Goal: Task Accomplishment & Management: Manage account settings

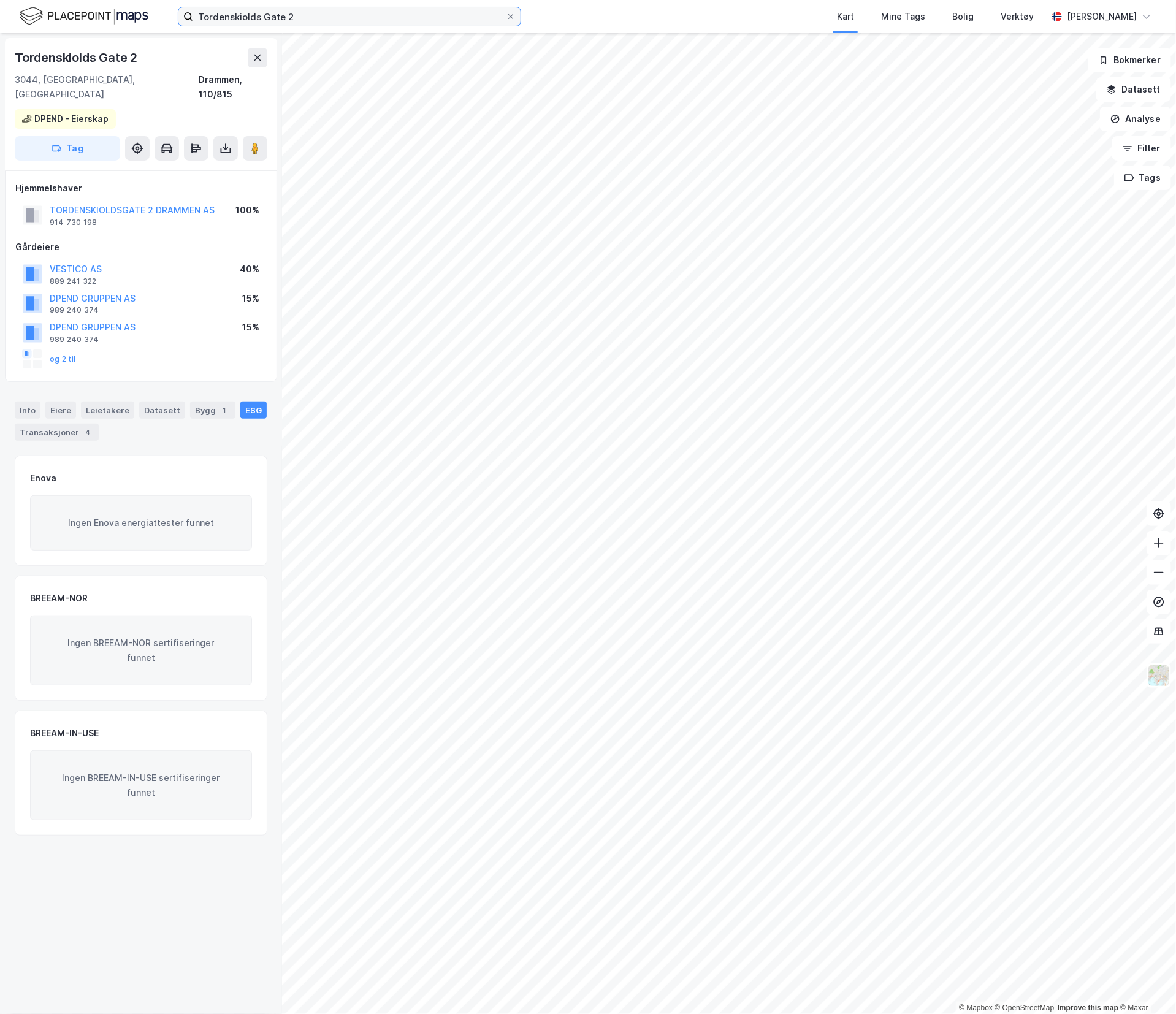
click at [373, 23] on input "Tordenskiolds Gate 2" at bounding box center [349, 17] width 313 height 19
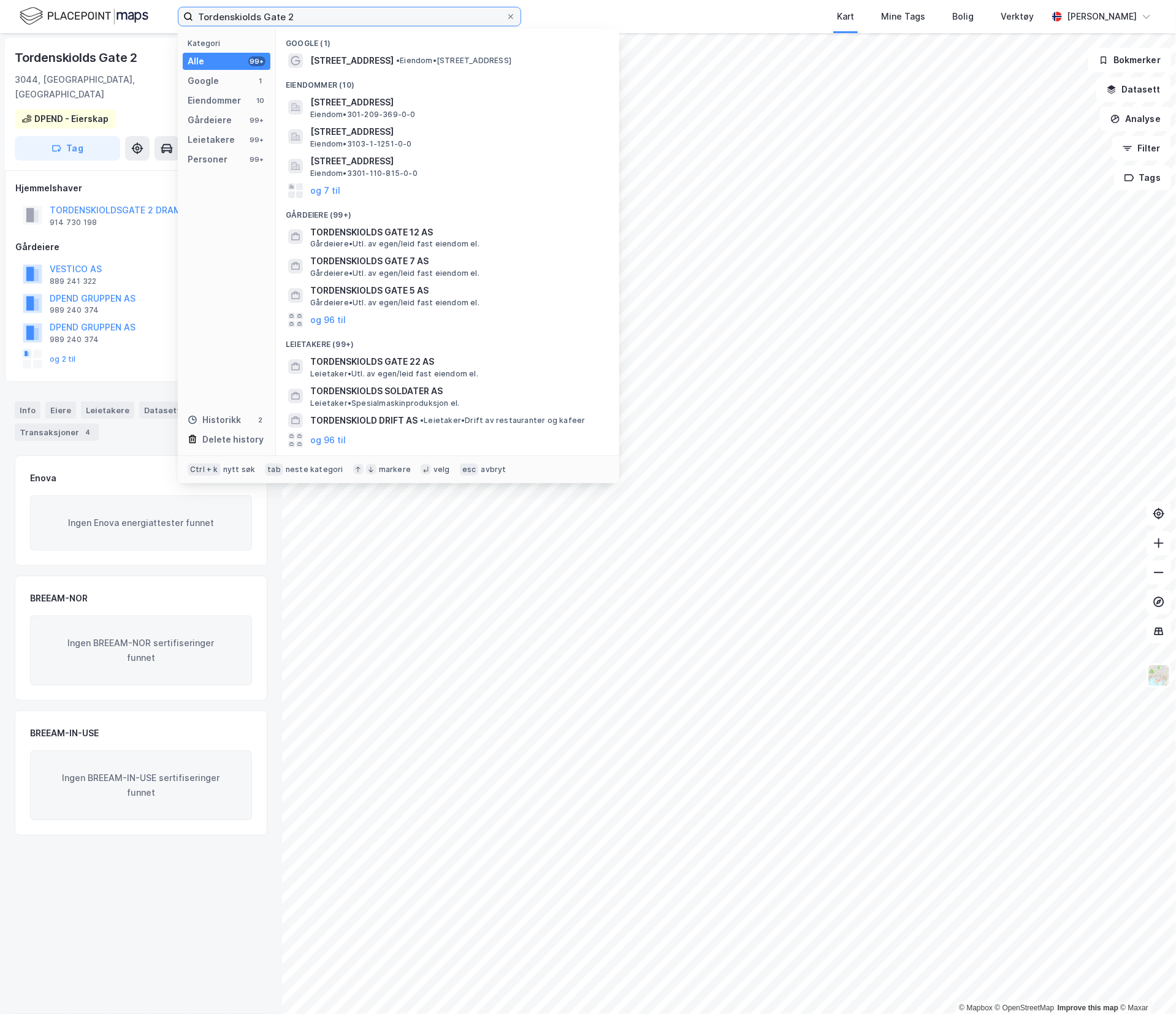
click at [373, 23] on input "Tordenskiolds Gate 2" at bounding box center [349, 17] width 313 height 19
click at [134, 68] on div "Tordenskiolds Gate 2 3044, Drammen, Buskerud Drammen, 110/815" at bounding box center [141, 75] width 253 height 54
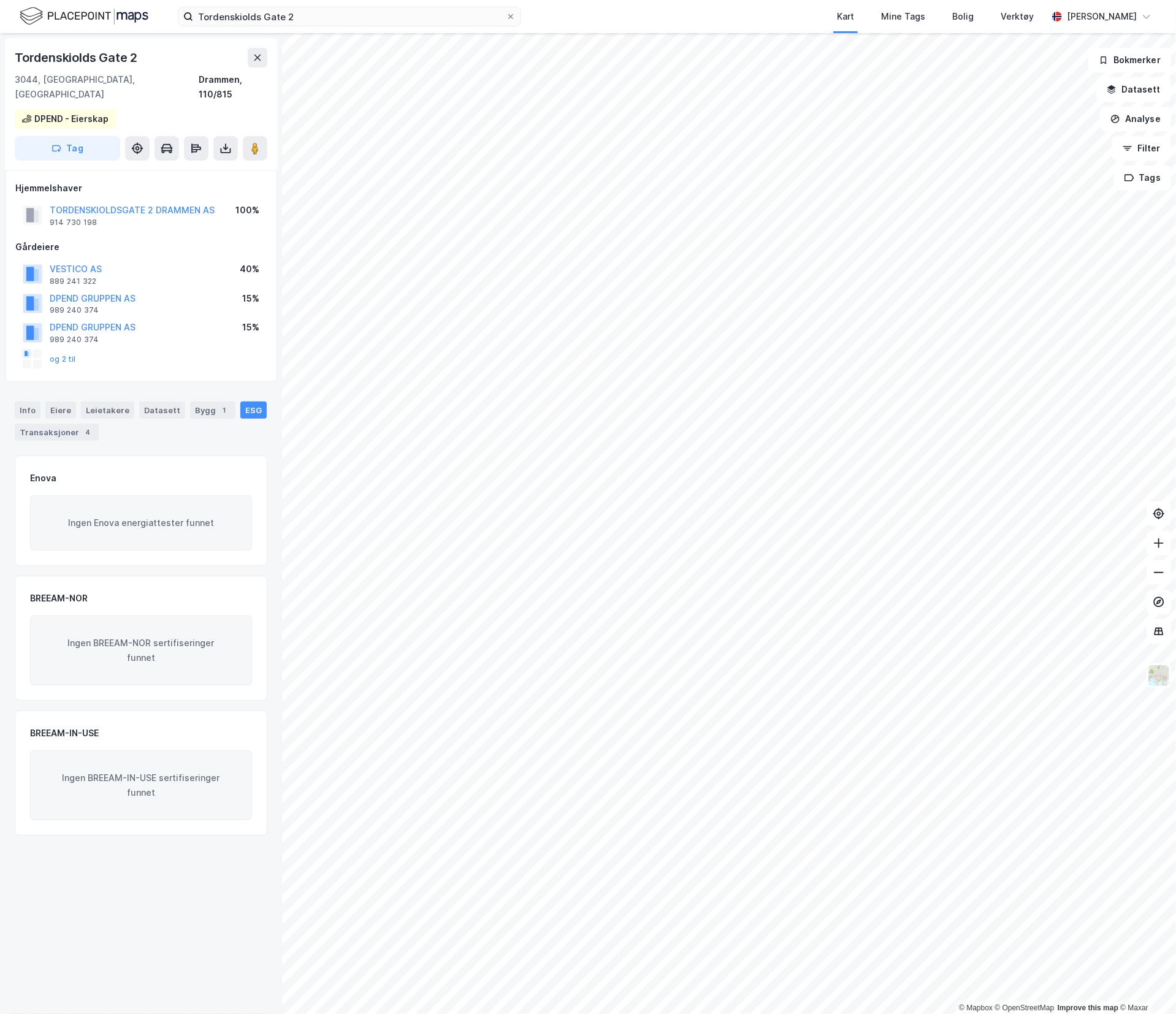
click at [105, 21] on img at bounding box center [84, 16] width 129 height 21
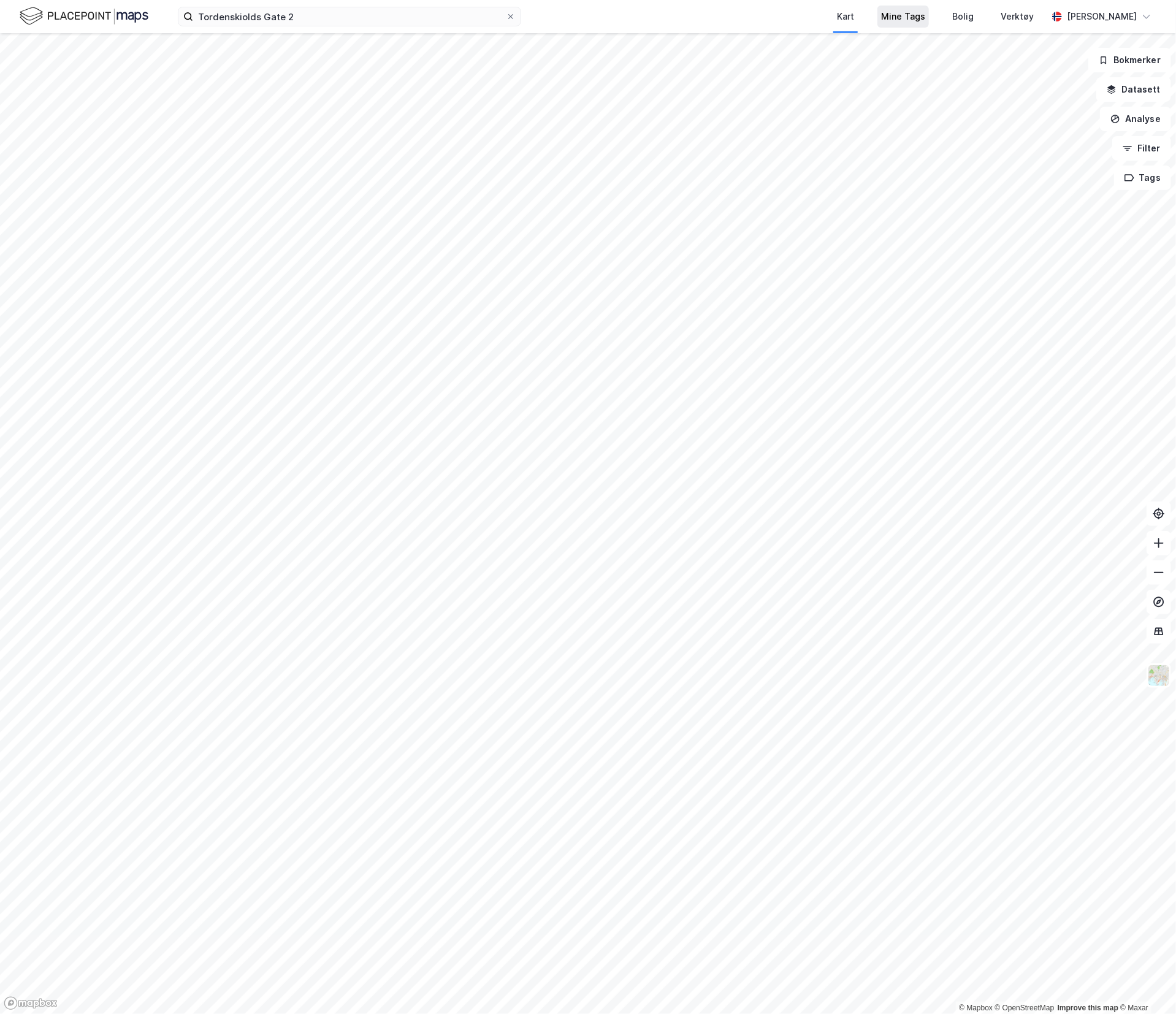
click at [906, 12] on div "Mine Tags" at bounding box center [903, 17] width 44 height 15
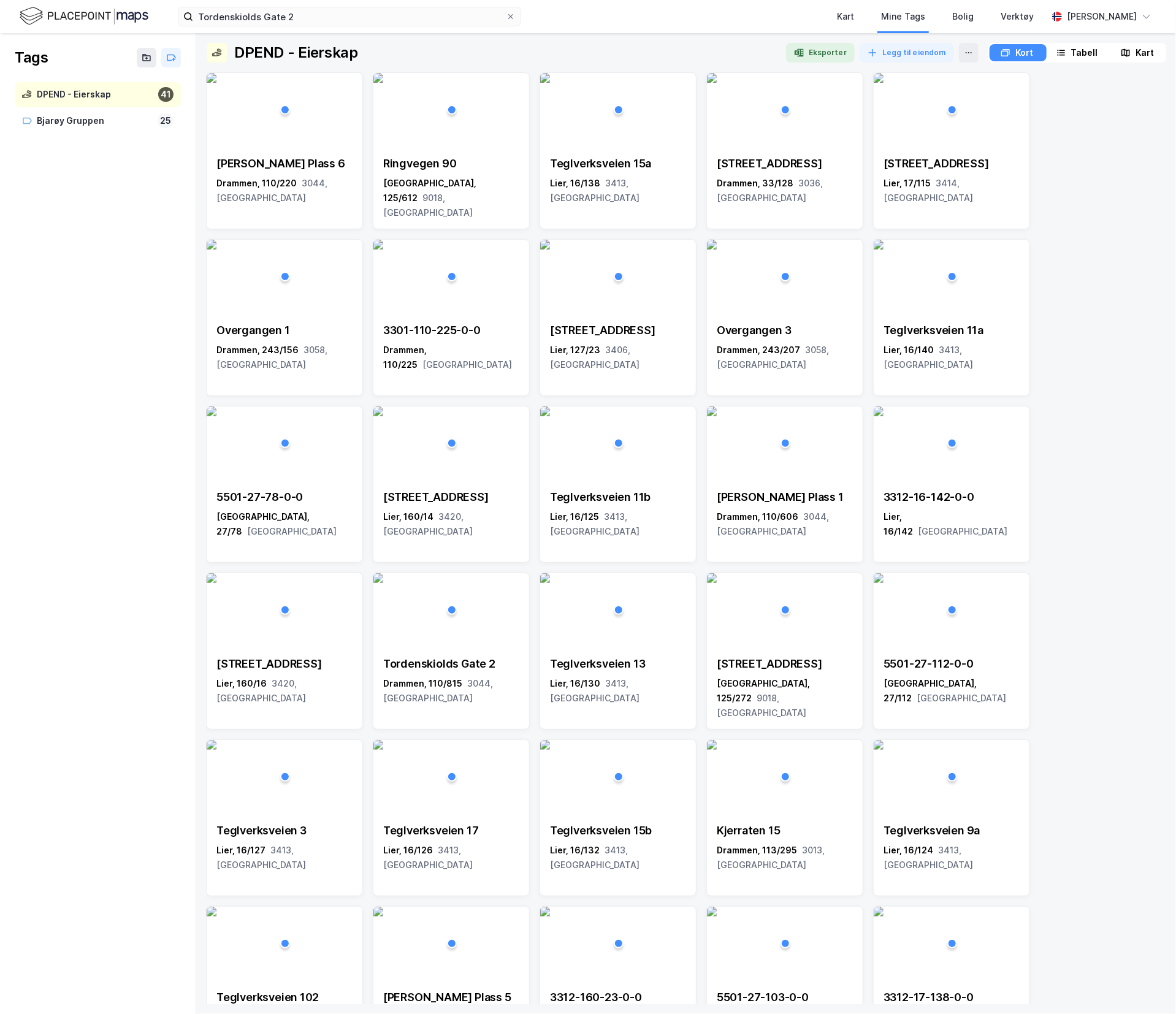
click at [90, 93] on div "DPEND - Eierskap" at bounding box center [95, 95] width 116 height 16
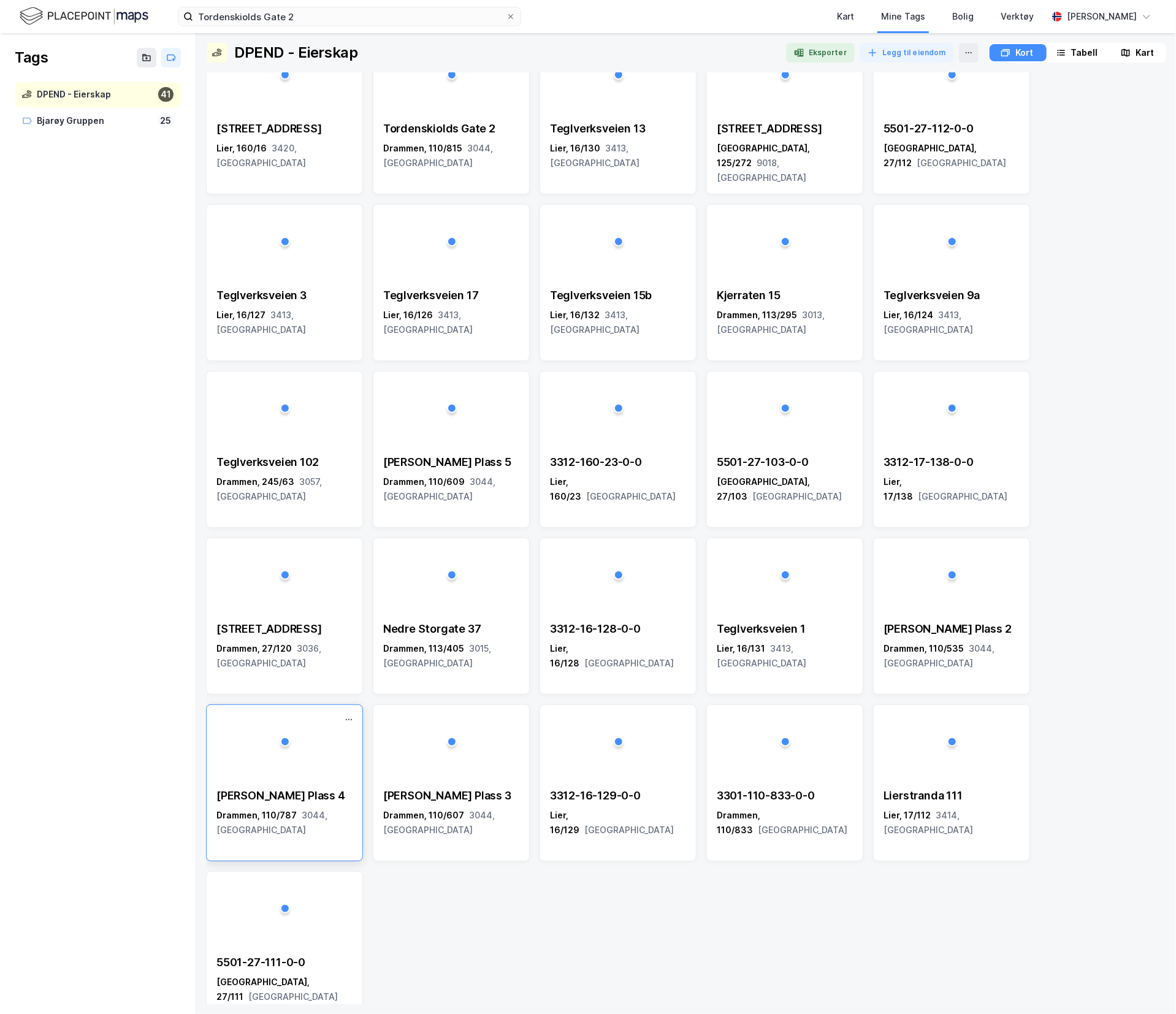
scroll to position [559, 0]
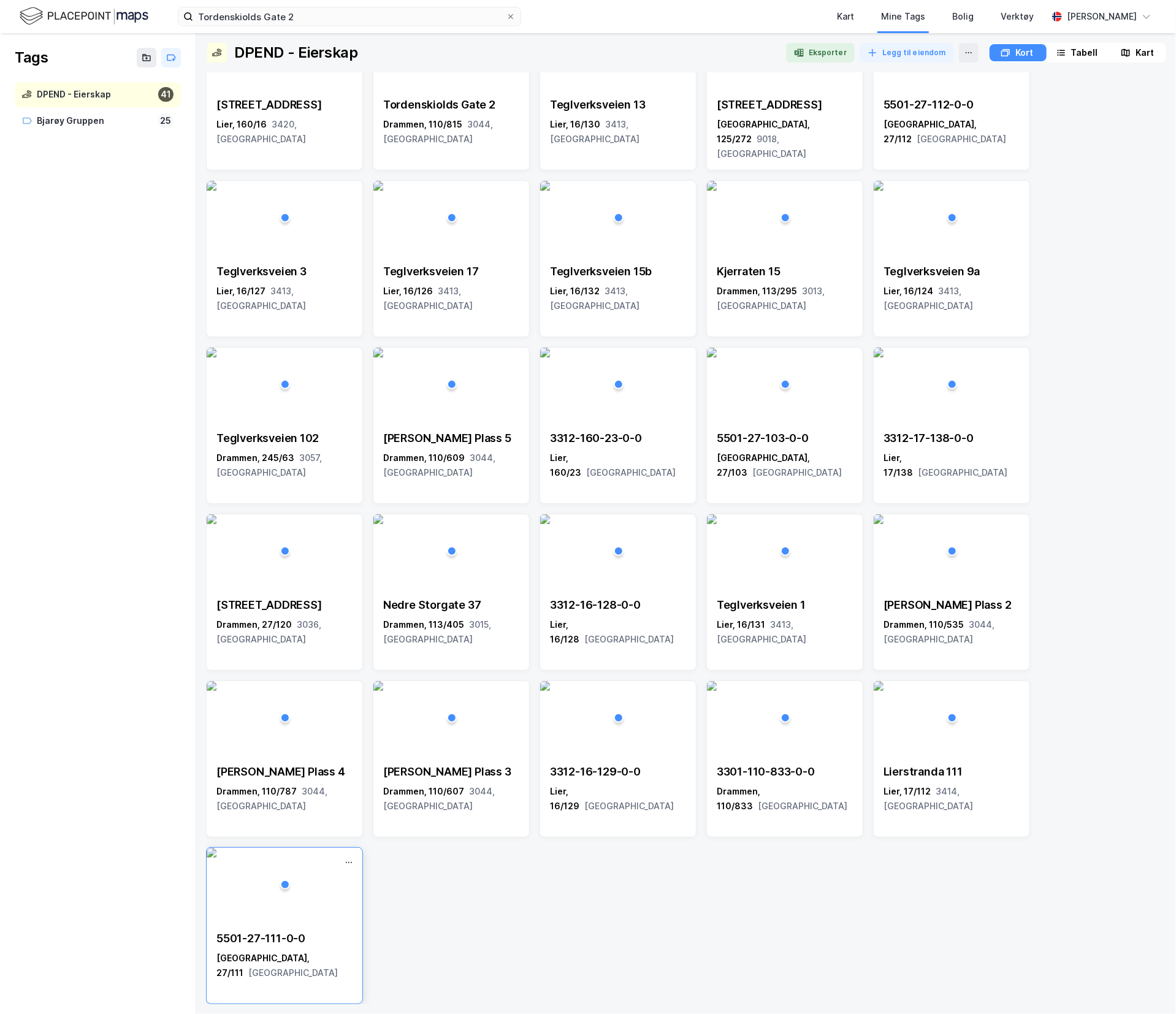
click at [217, 858] on img at bounding box center [212, 853] width 10 height 10
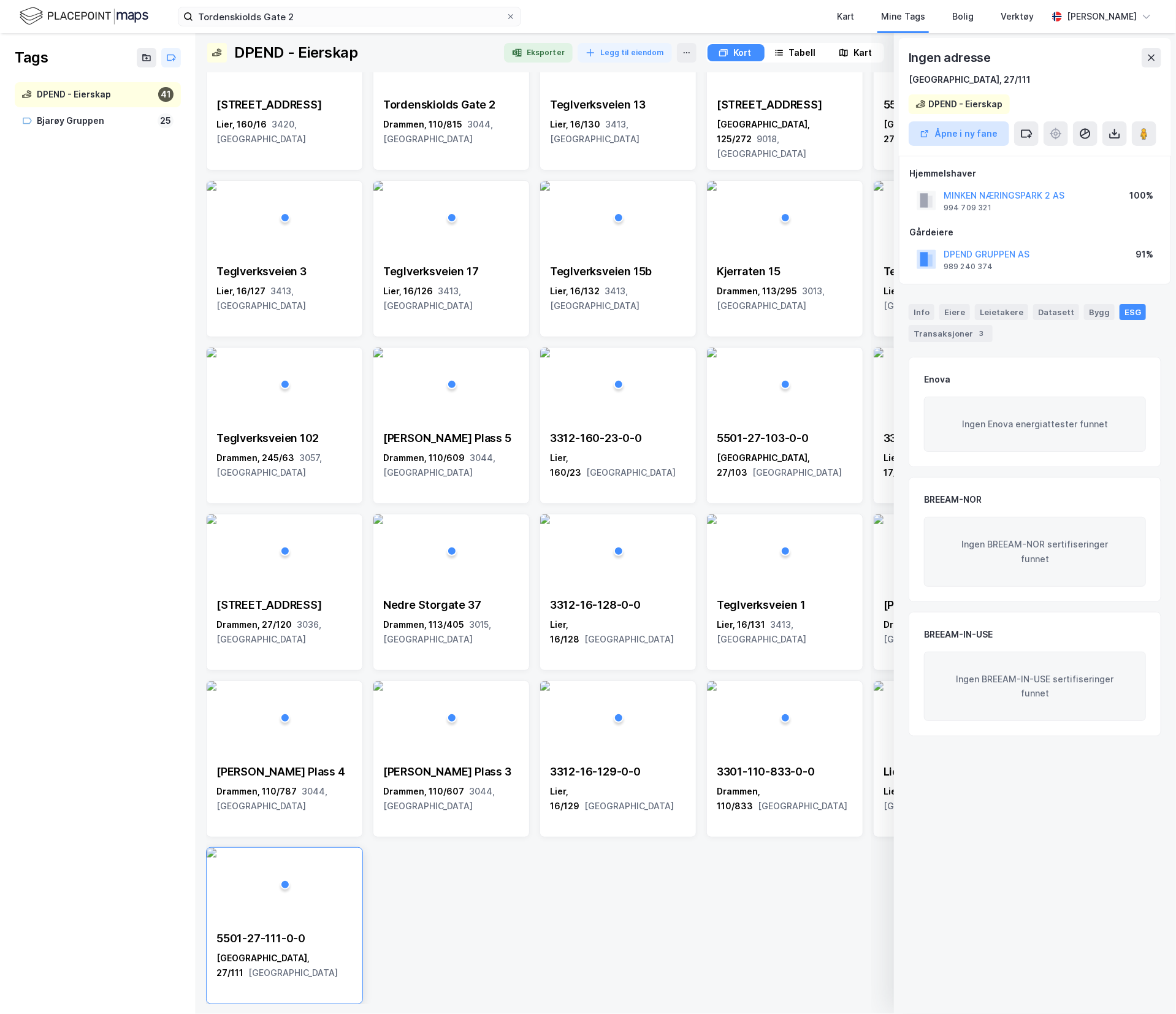
click at [992, 136] on button "Åpne i ny fane" at bounding box center [959, 133] width 101 height 24
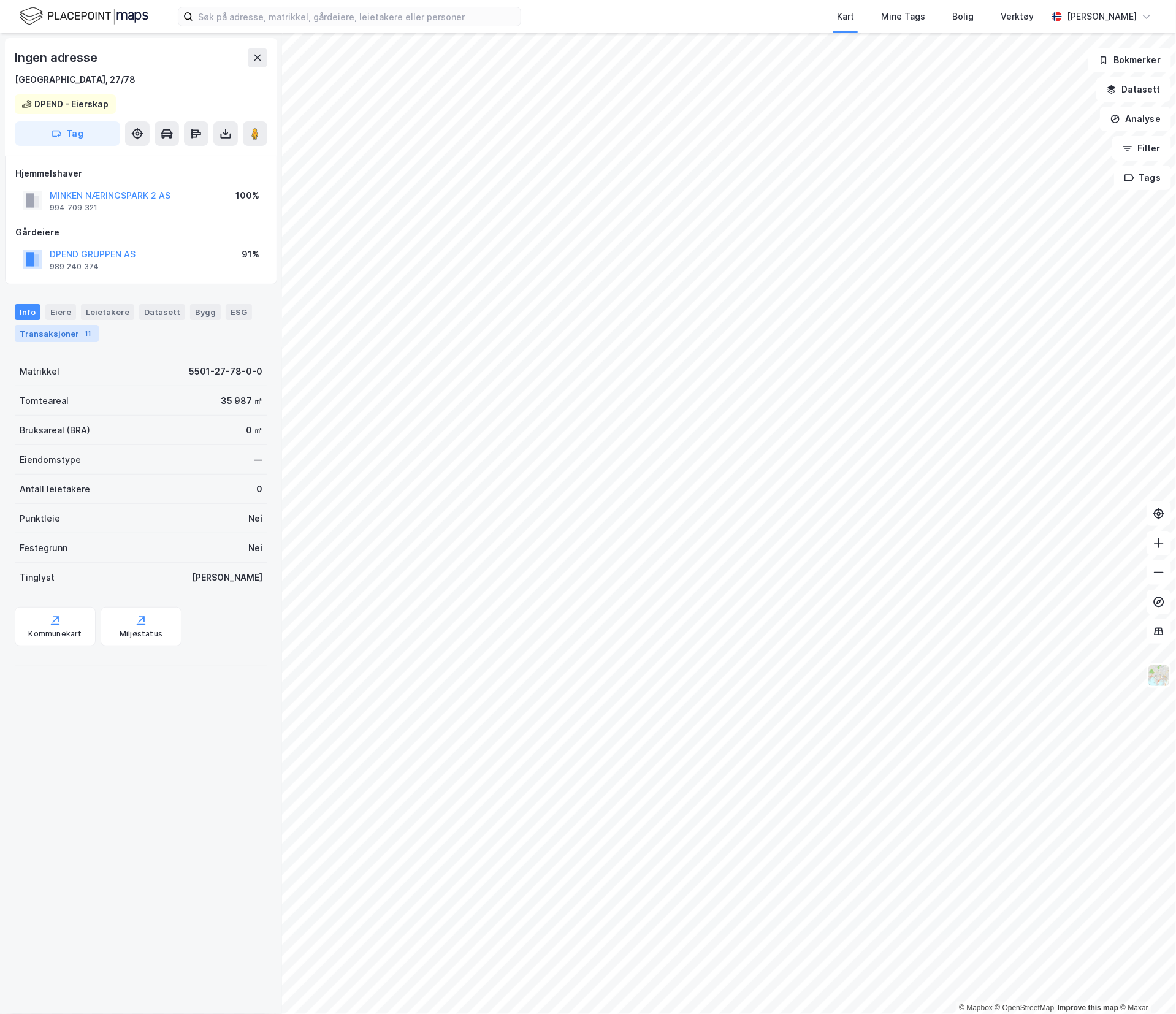
click at [82, 329] on div "11" at bounding box center [88, 333] width 12 height 12
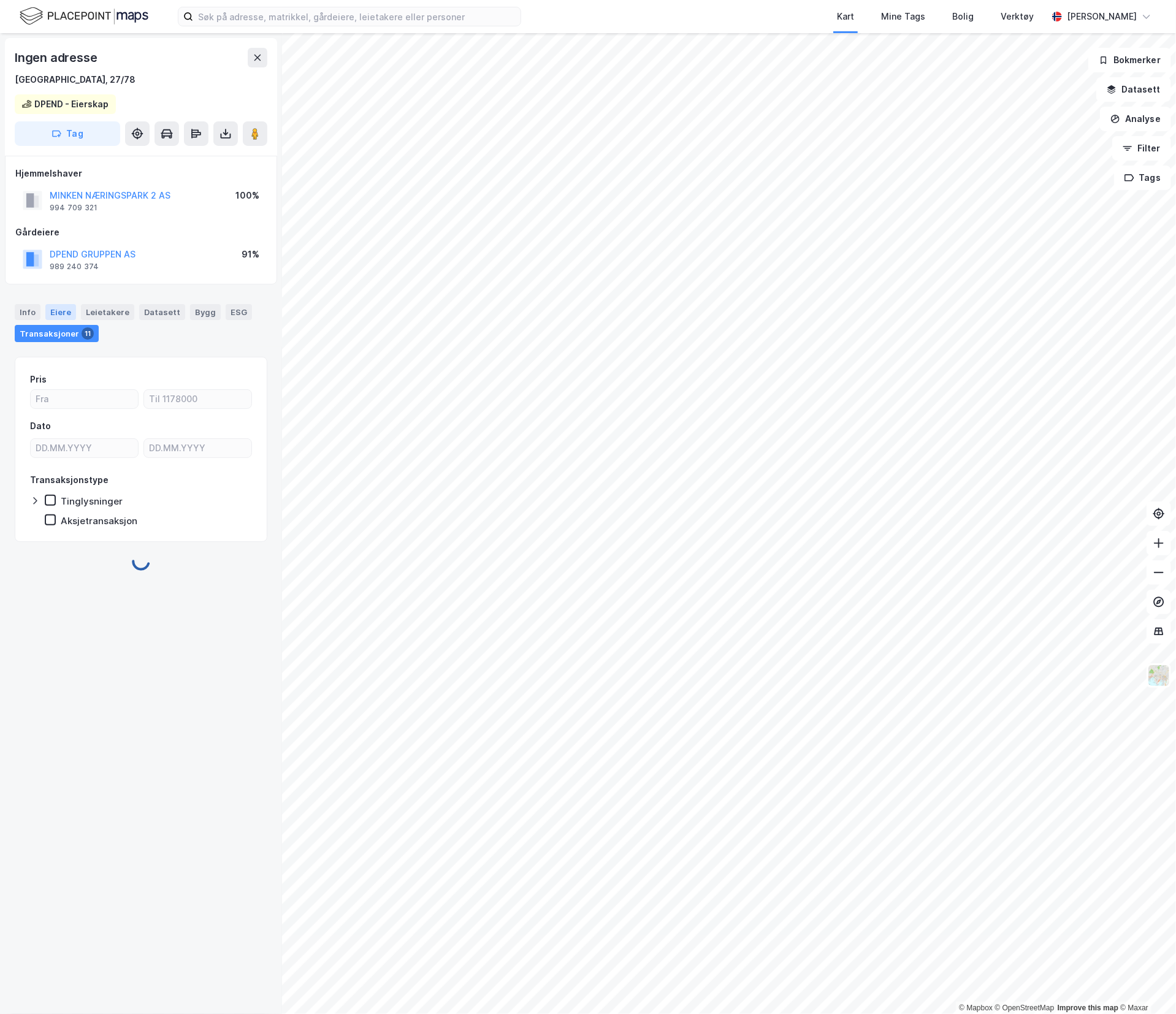
click at [64, 312] on div "Eiere" at bounding box center [60, 312] width 30 height 16
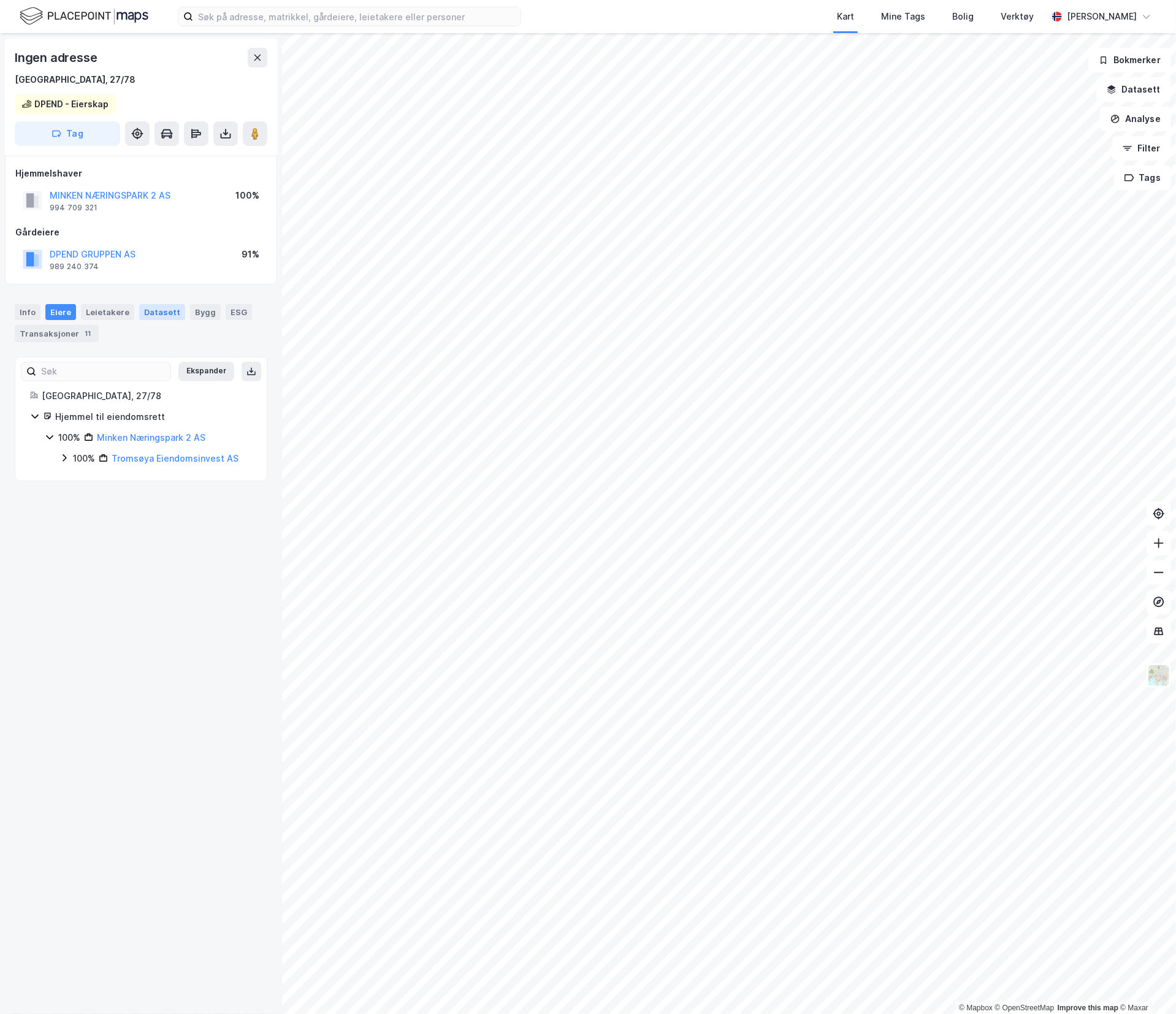
click at [152, 313] on div "Datasett" at bounding box center [162, 312] width 46 height 16
click at [1115, 93] on icon "button" at bounding box center [1112, 92] width 8 height 3
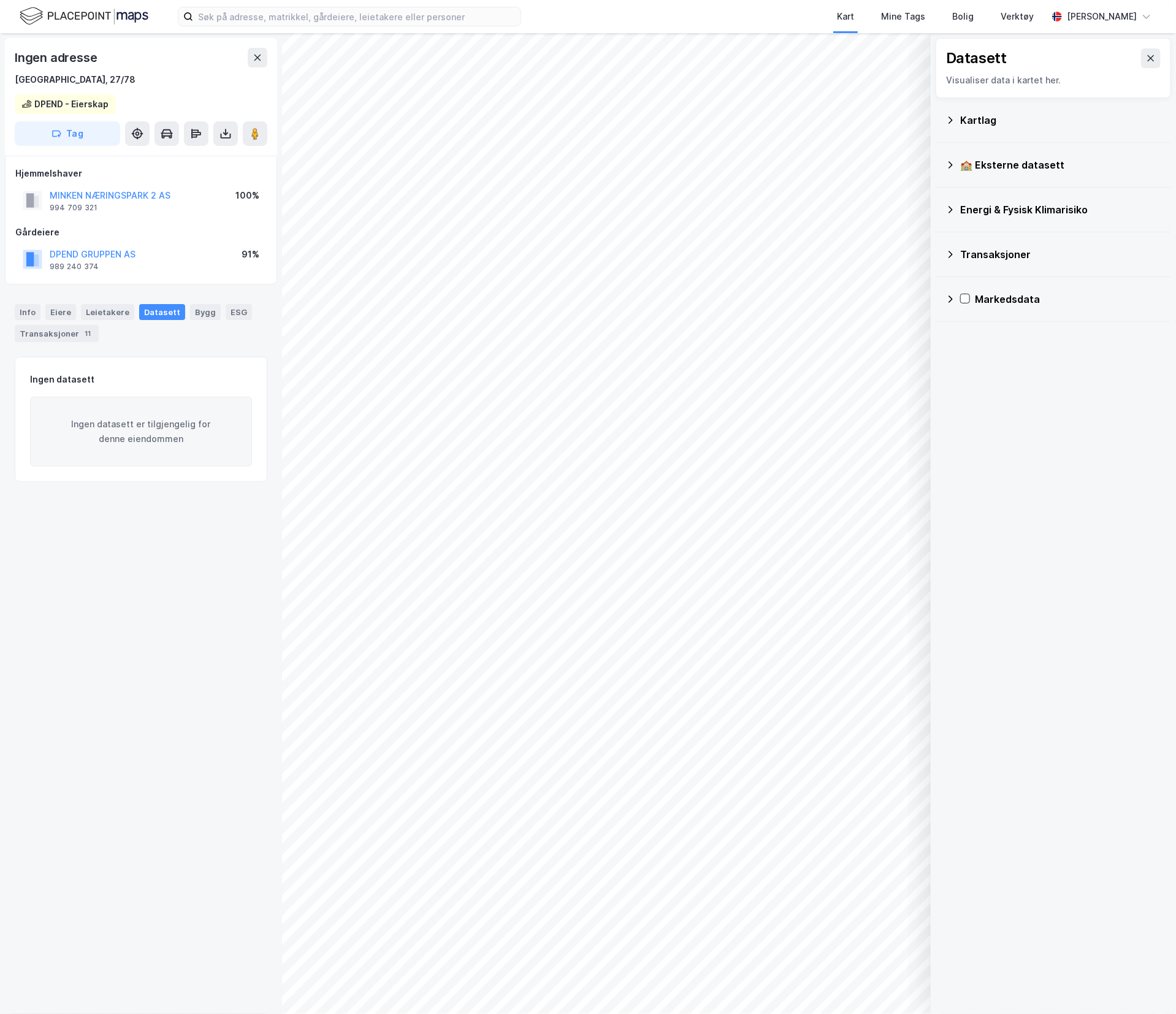
click at [1025, 205] on div "Energi & Fysisk Klimarisiko" at bounding box center [1060, 210] width 201 height 15
click at [993, 174] on div "🏫 Eksterne datasett" at bounding box center [1053, 164] width 216 height 29
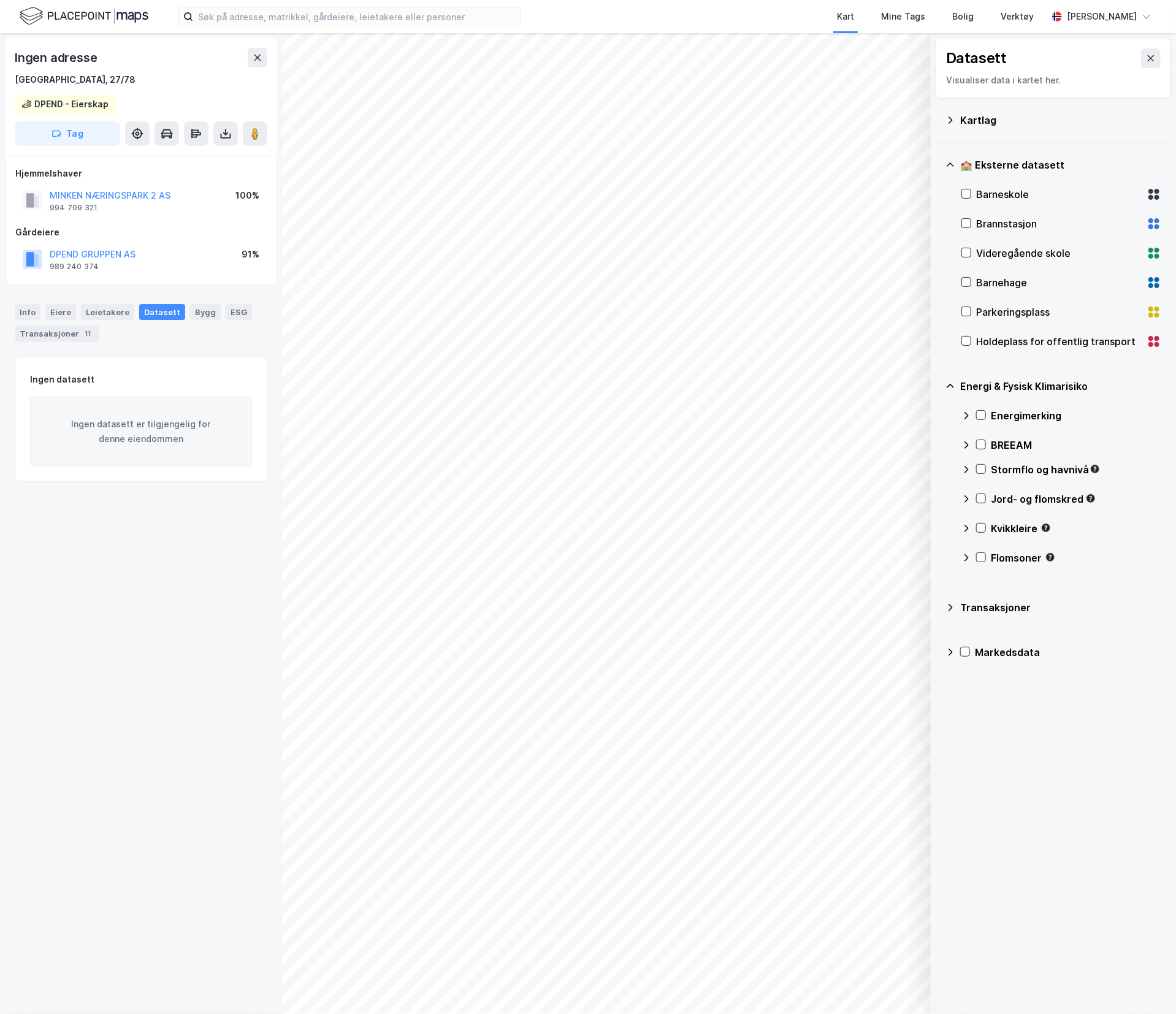
click at [979, 128] on div "Kartlag" at bounding box center [1053, 119] width 216 height 29
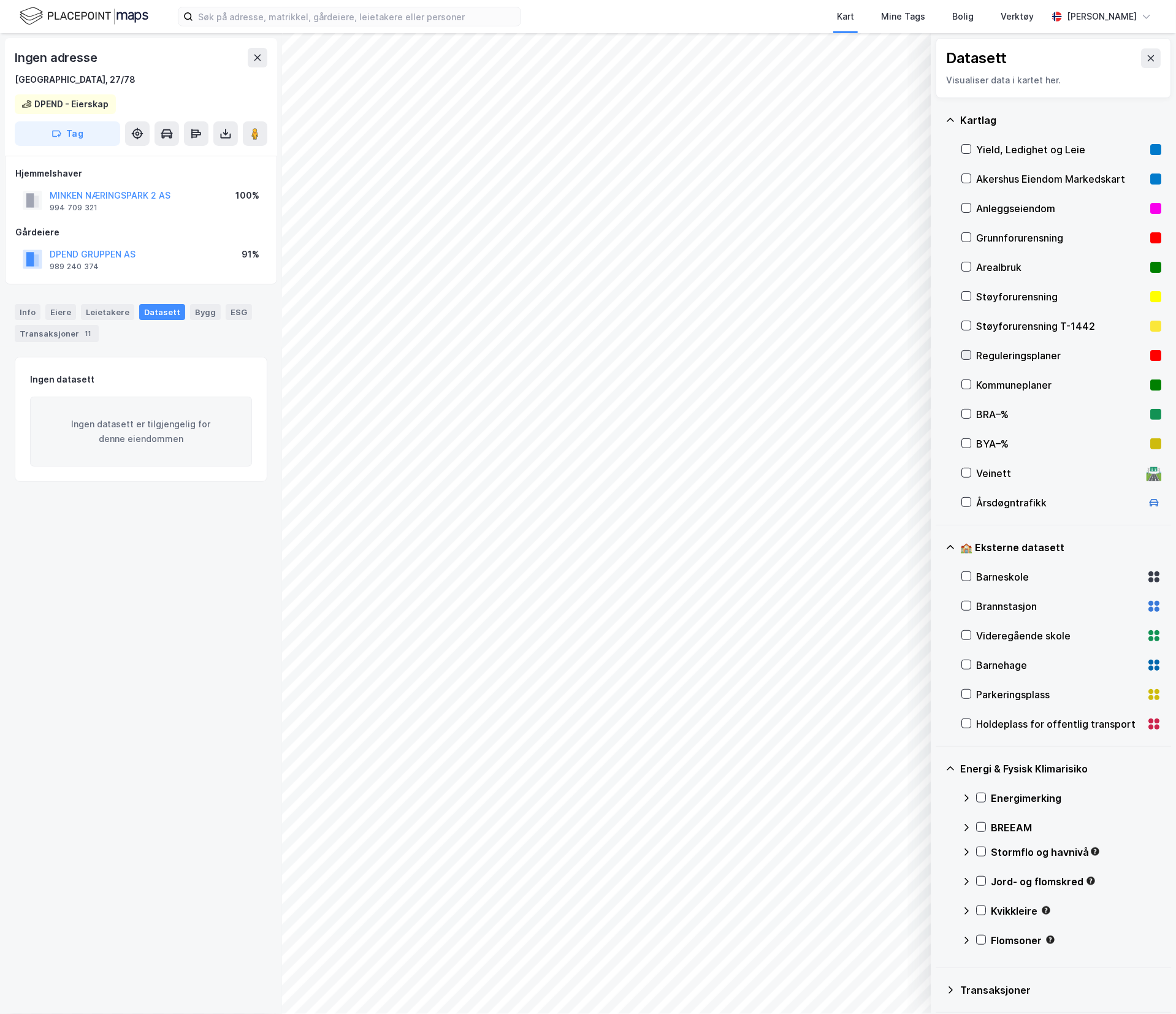
click at [967, 356] on icon at bounding box center [966, 355] width 7 height 4
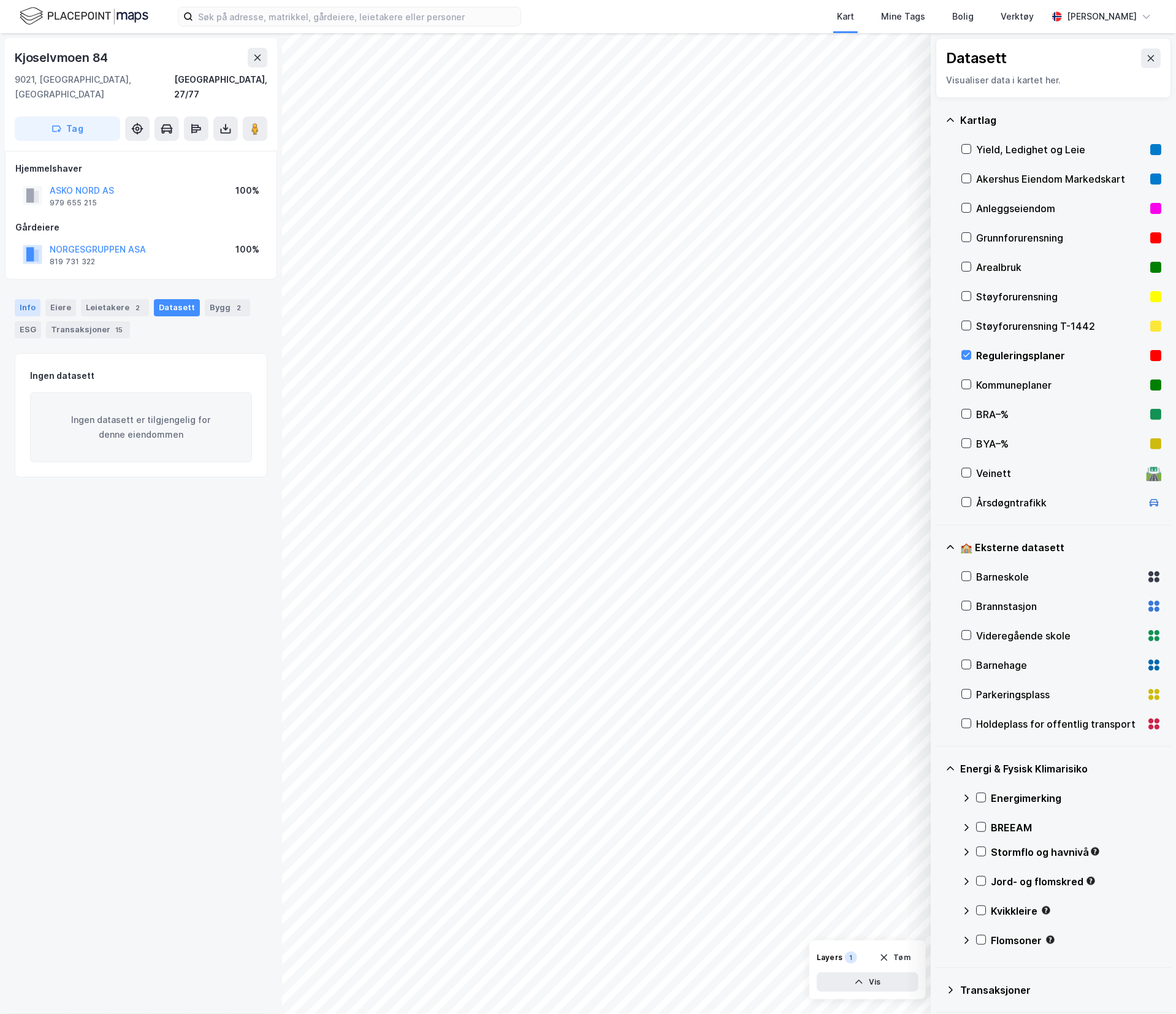
click at [31, 299] on div "Info" at bounding box center [27, 308] width 26 height 17
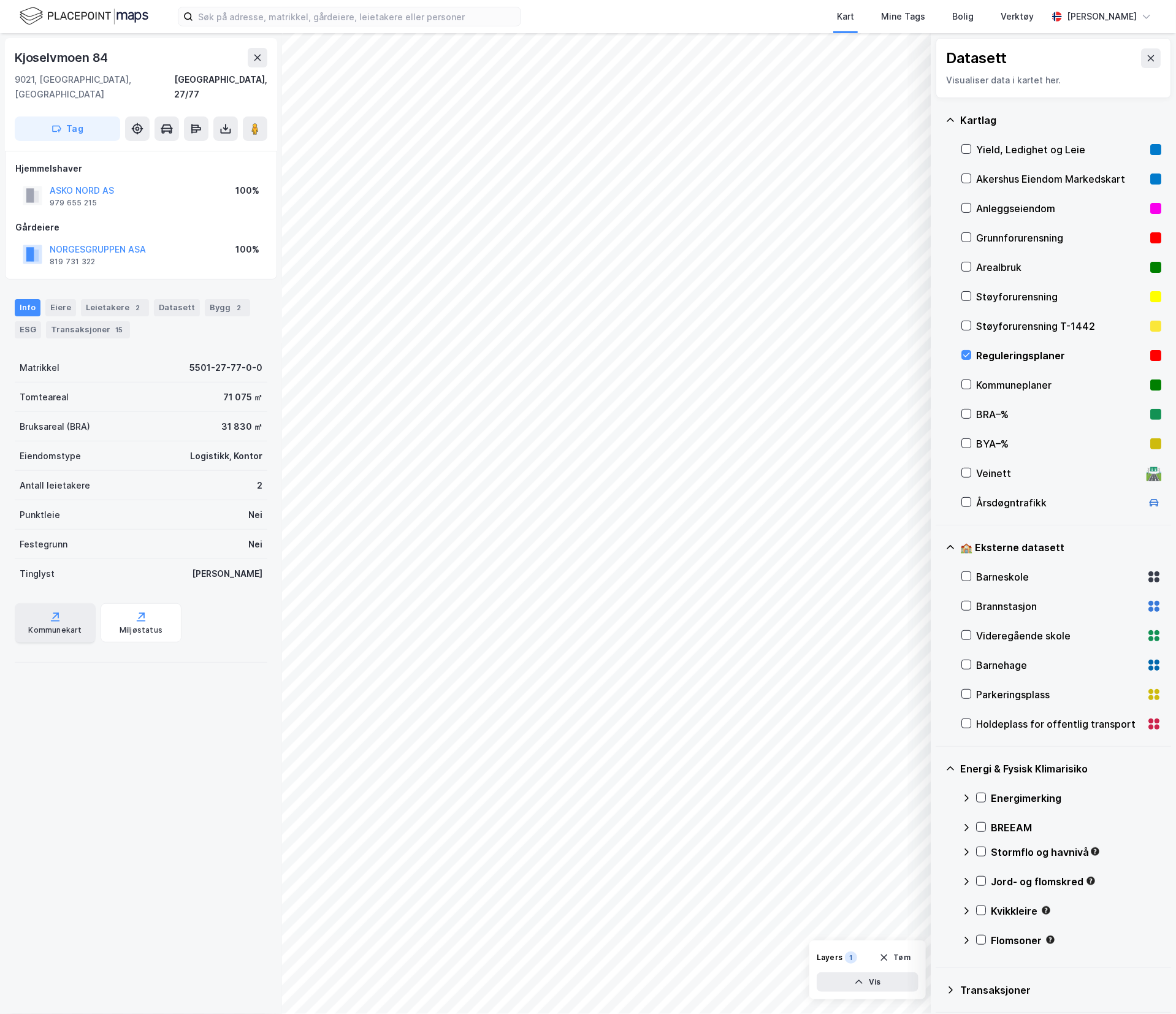
click at [61, 625] on div "Kommunekart" at bounding box center [55, 630] width 54 height 10
click at [75, 625] on div "Kommunekart" at bounding box center [55, 630] width 54 height 10
click at [945, 519] on div "Kartlag Yield, Ledighet og Leie Akershus Eiendom Markedskart Anleggseiendom Gru…" at bounding box center [1053, 312] width 235 height 427
click at [984, 827] on icon at bounding box center [981, 827] width 9 height 9
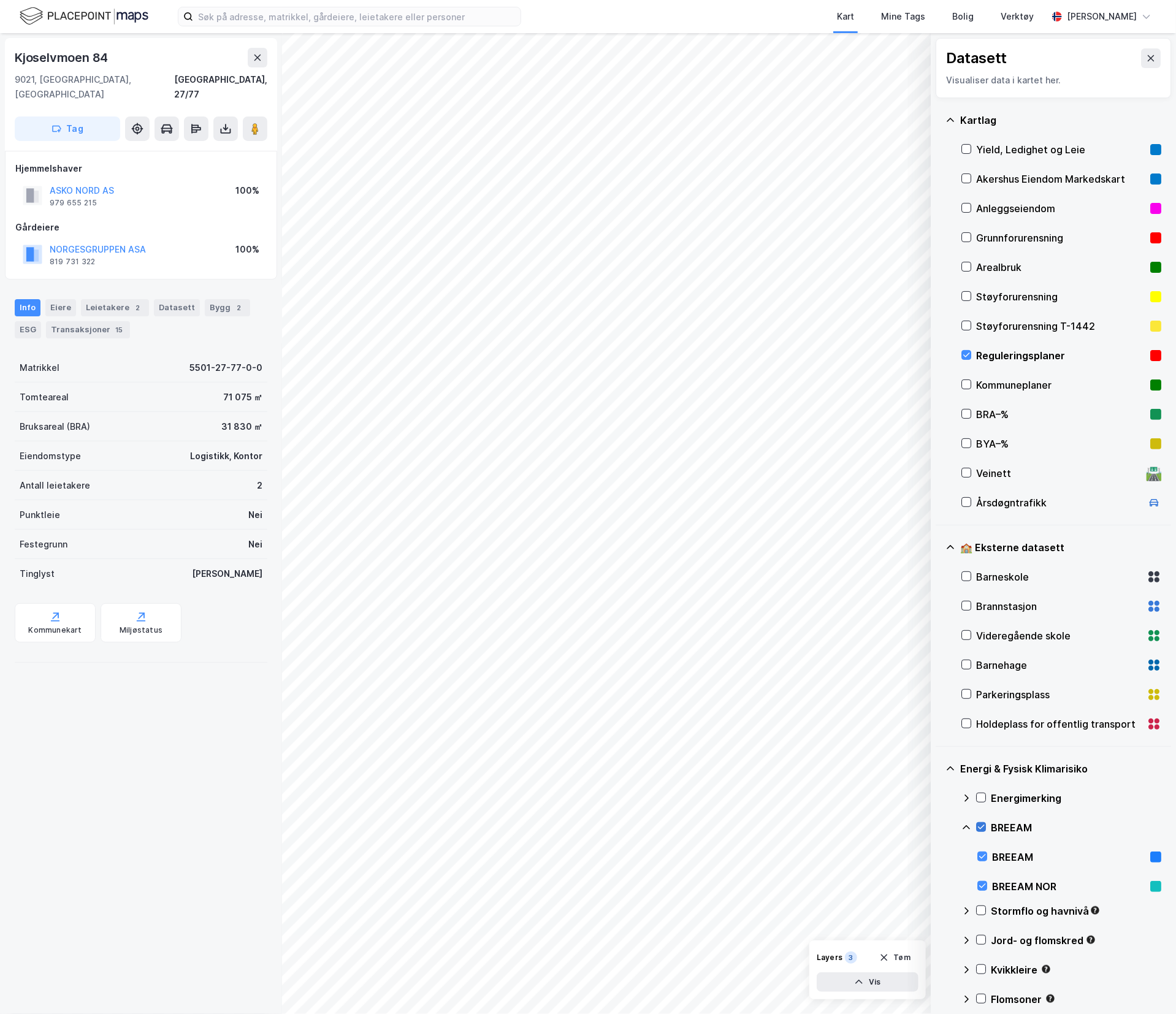
click at [984, 827] on icon at bounding box center [981, 827] width 9 height 9
click at [1141, 65] on button at bounding box center [1151, 58] width 20 height 20
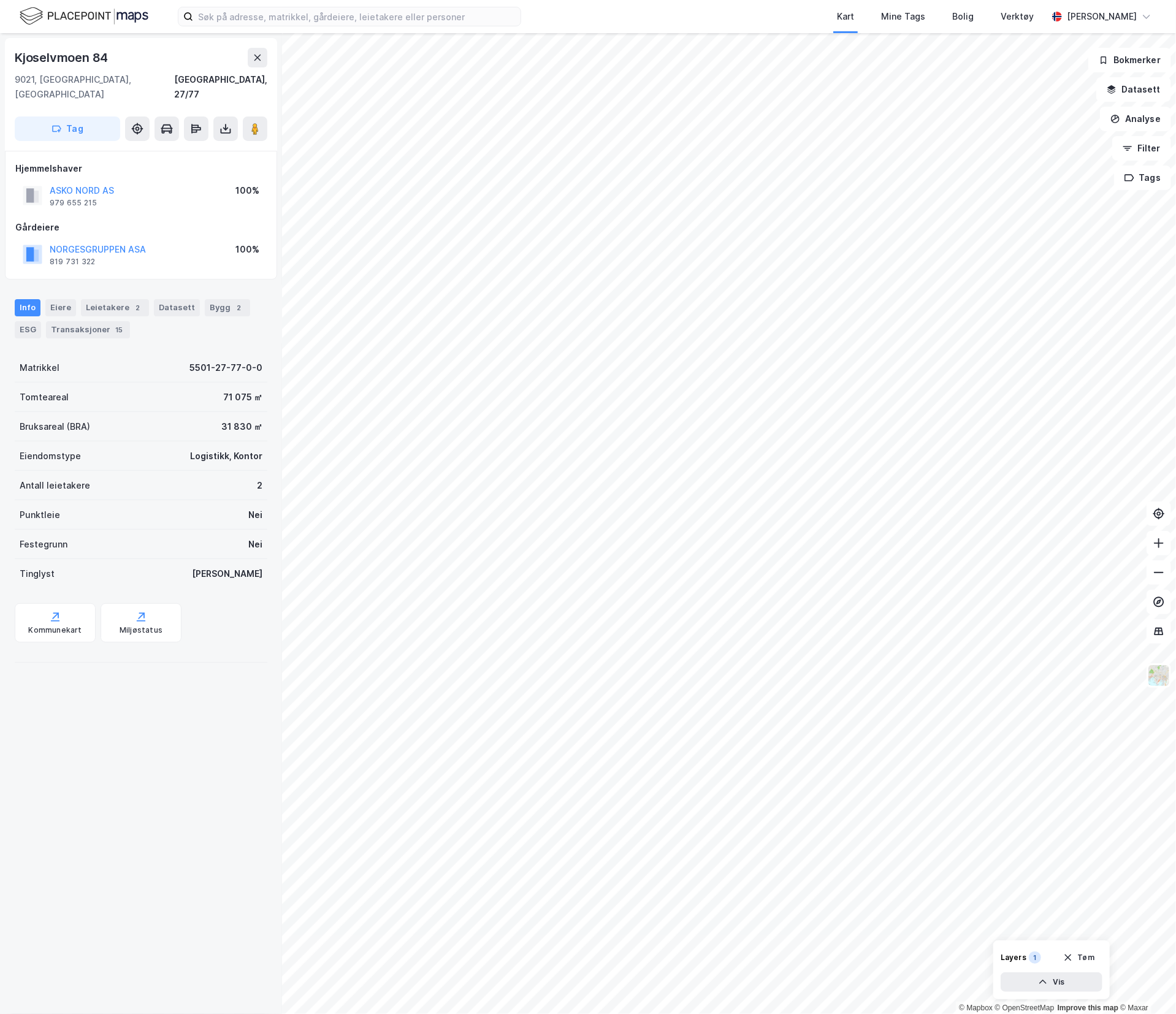
click at [94, 26] on img at bounding box center [84, 16] width 129 height 21
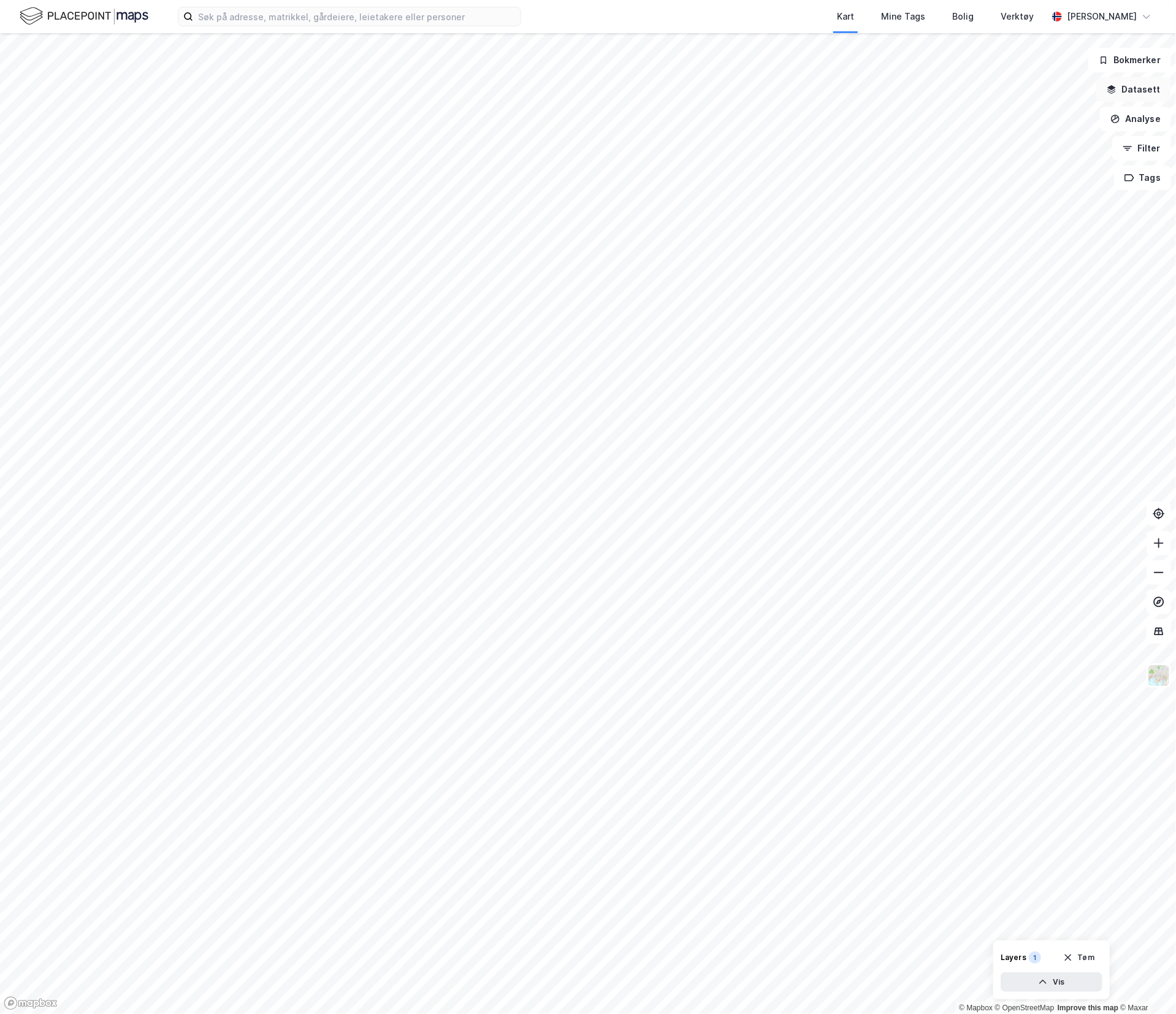
click at [1131, 90] on button "Datasett" at bounding box center [1134, 89] width 75 height 24
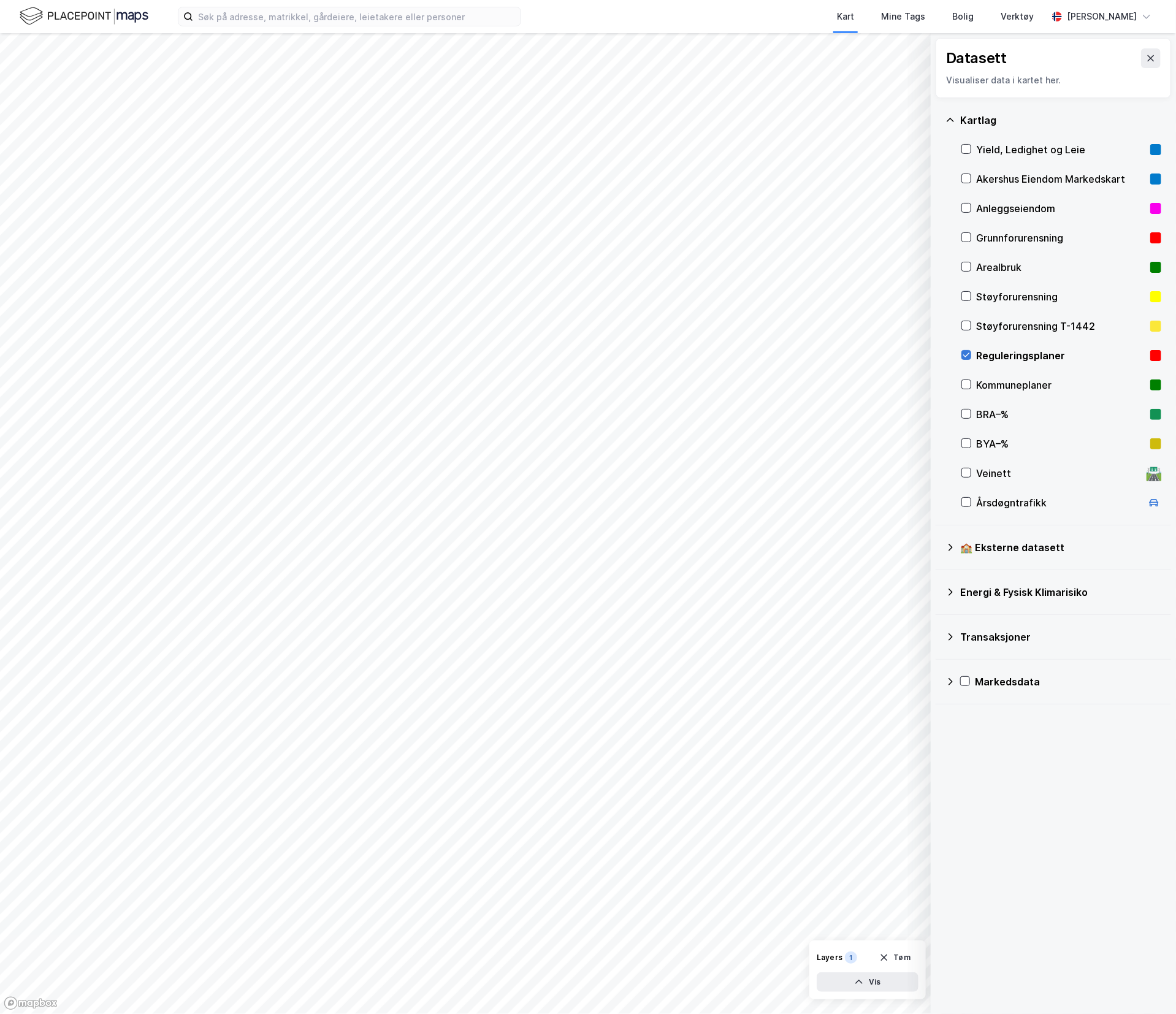
click at [967, 355] on icon at bounding box center [966, 355] width 9 height 9
click at [997, 556] on div "🏫 Eksterne datasett" at bounding box center [1053, 547] width 216 height 29
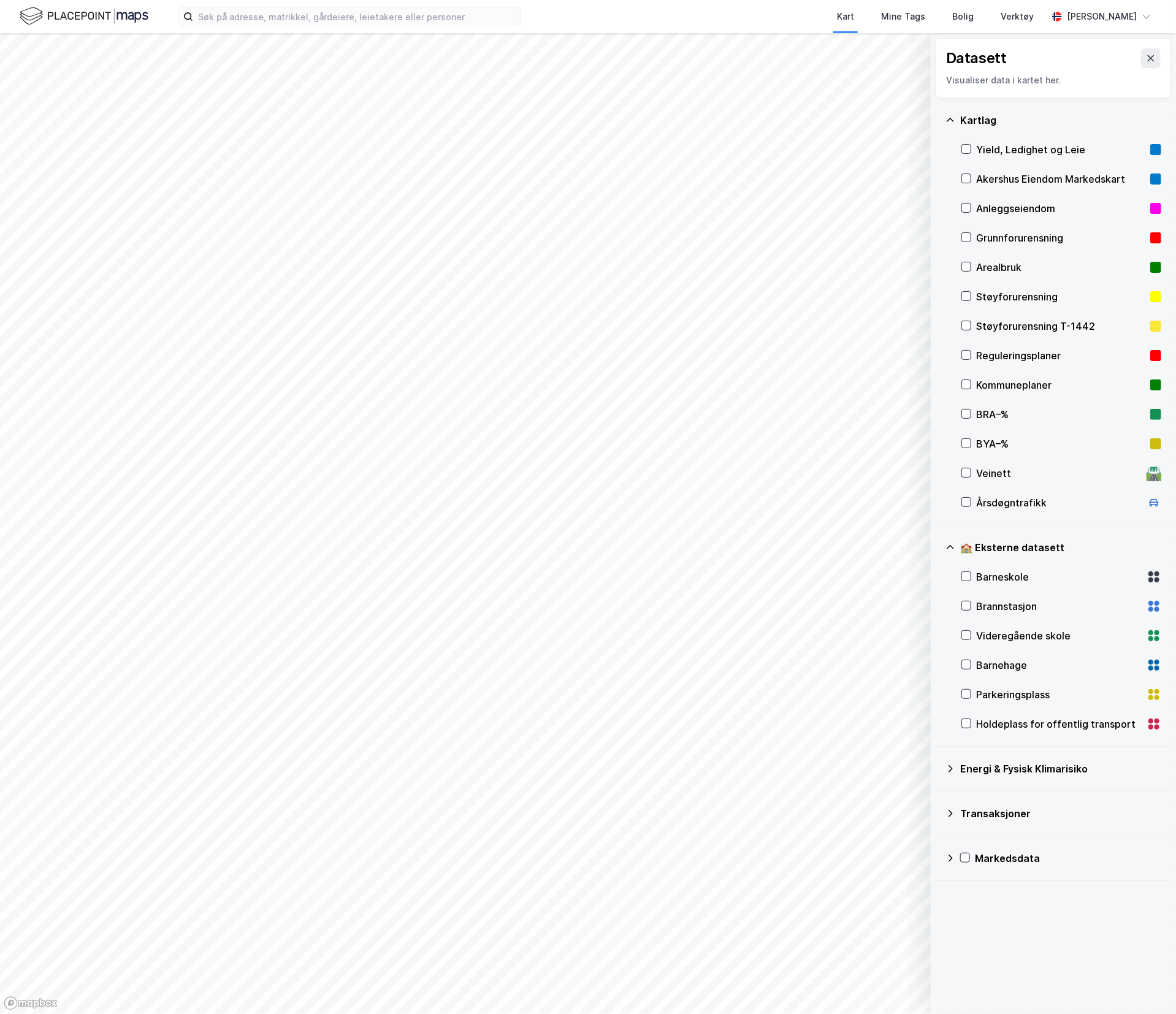
click at [979, 763] on div "Energi & Fysisk Klimarisiko" at bounding box center [1060, 769] width 201 height 15
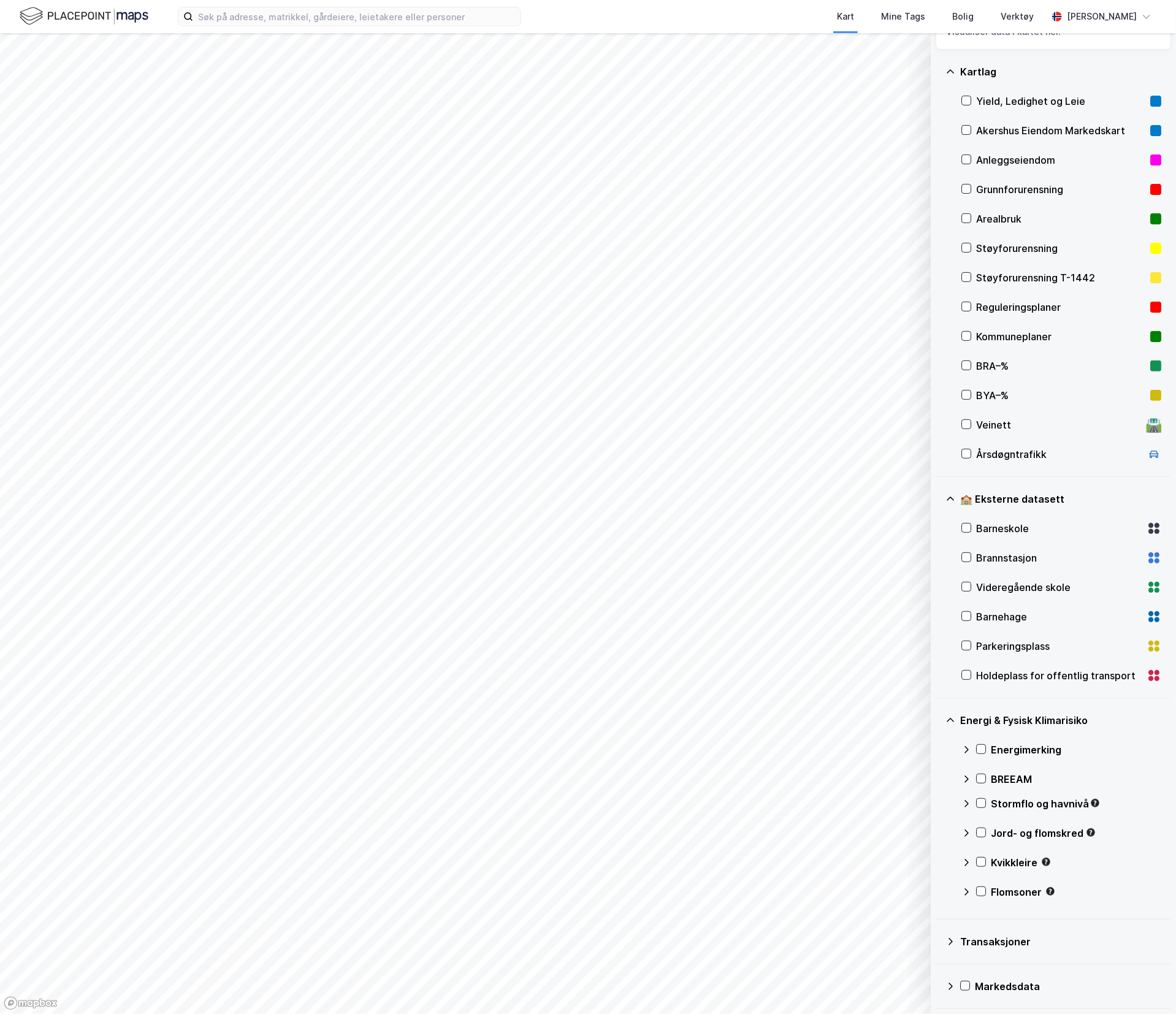
click at [962, 775] on icon at bounding box center [966, 779] width 10 height 10
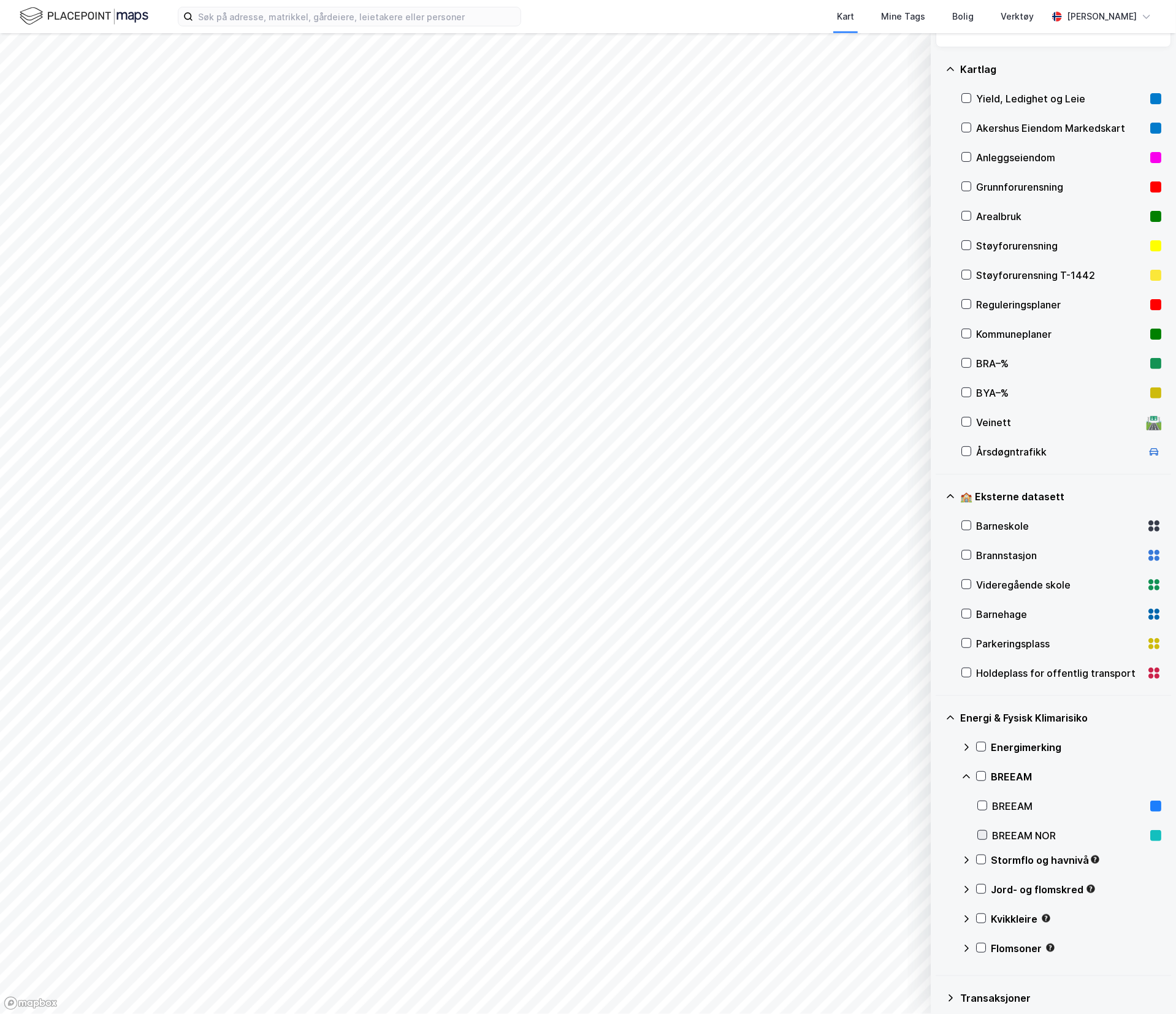
click at [987, 835] on div at bounding box center [982, 835] width 10 height 10
click at [981, 804] on icon at bounding box center [982, 806] width 9 height 9
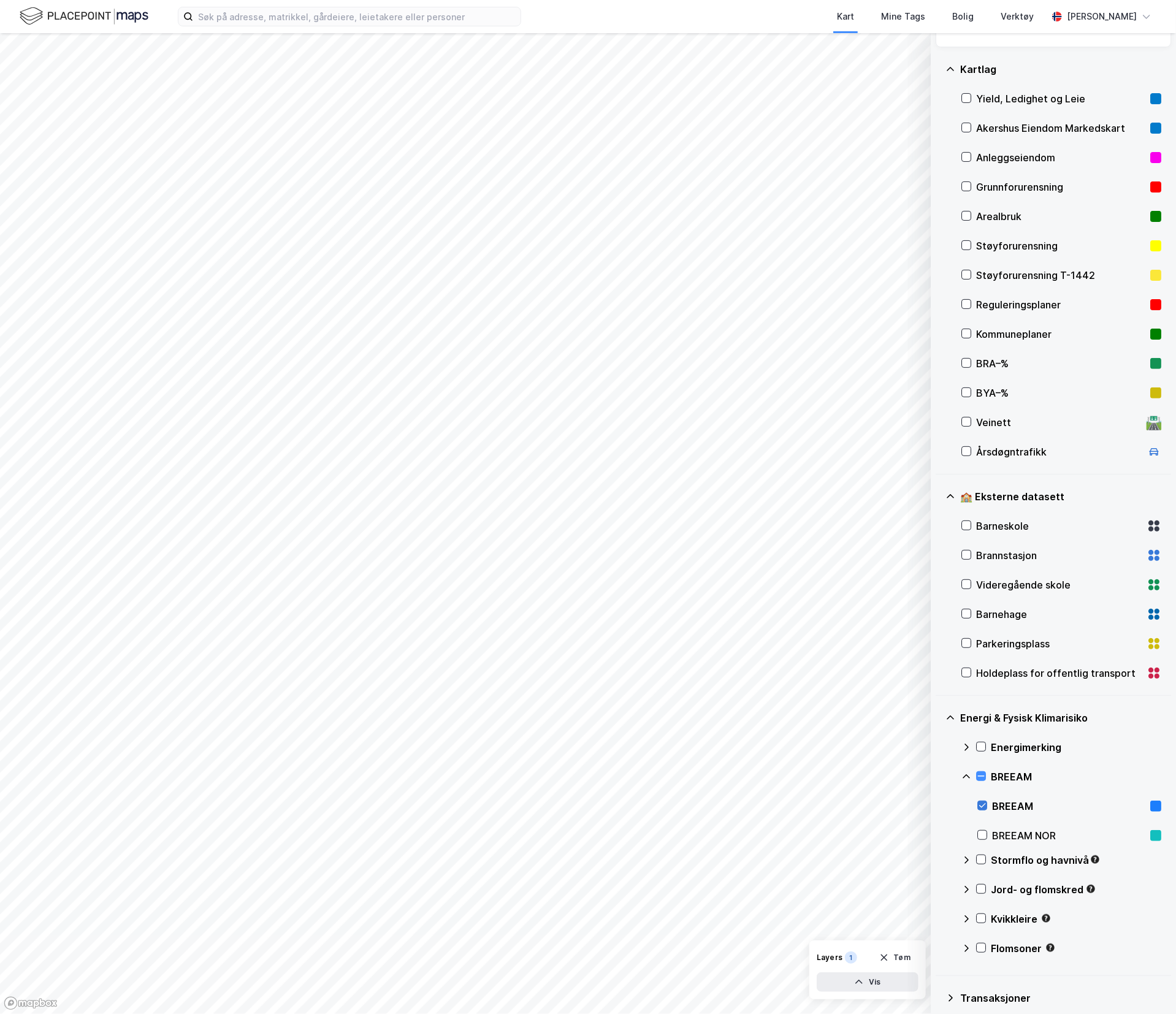
click at [986, 806] on icon at bounding box center [982, 806] width 9 height 9
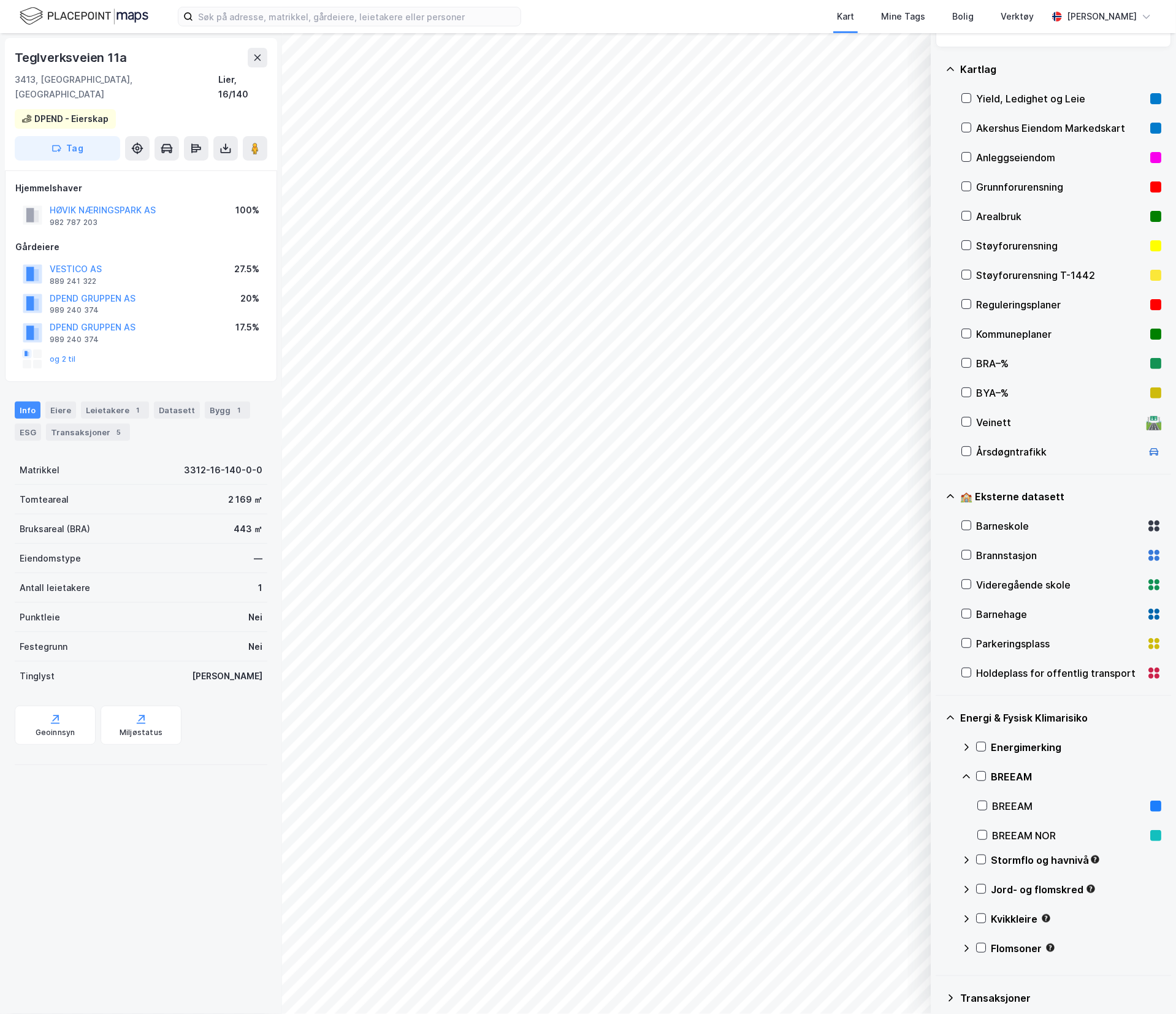
click at [104, 203] on div "HØVIK NÆRINGSPARK AS" at bounding box center [103, 210] width 106 height 15
click at [0, 0] on button "HØVIK NÆRINGSPARK AS" at bounding box center [0, 0] width 0 height 0
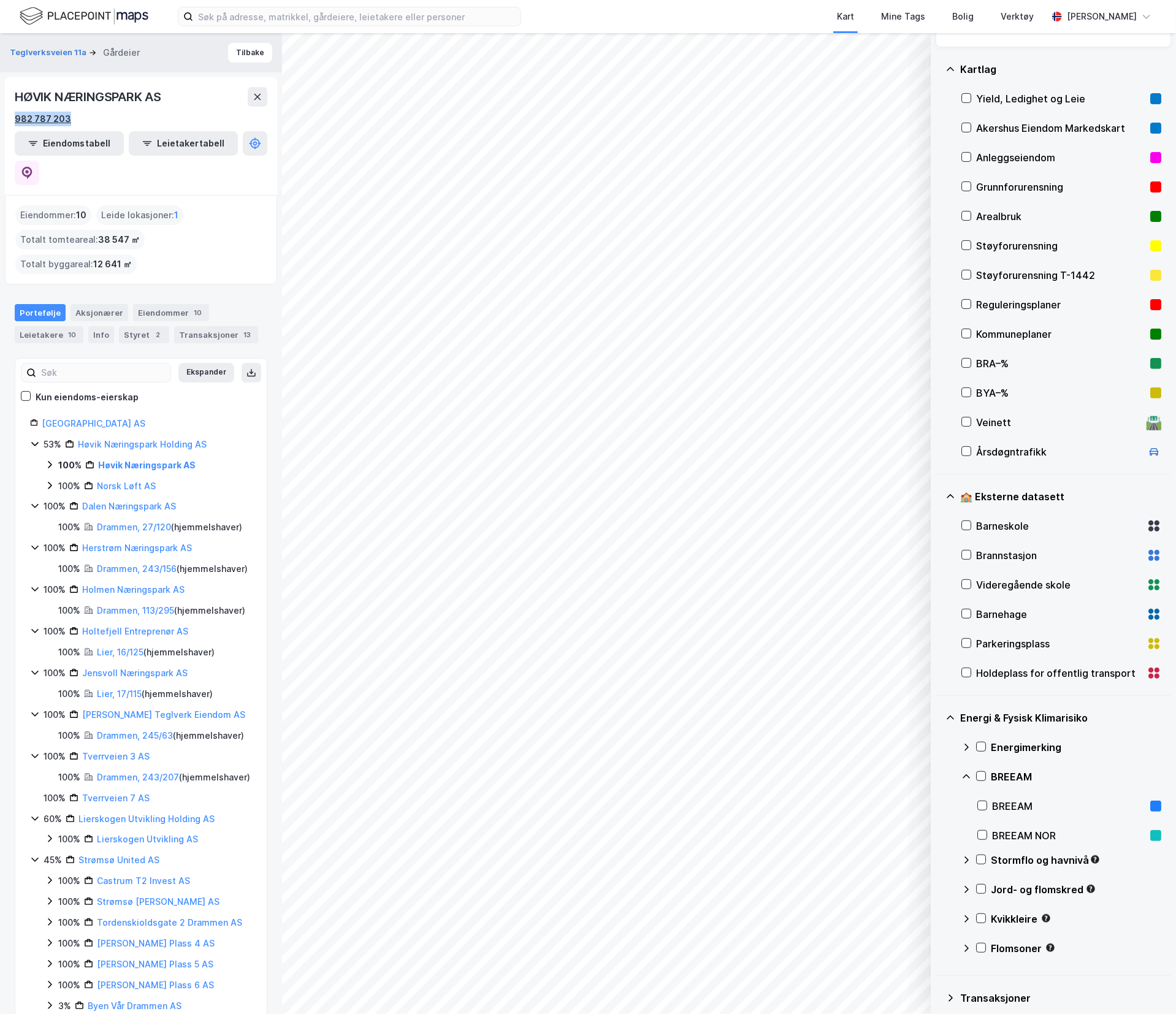
drag, startPoint x: 84, startPoint y: 112, endPoint x: 17, endPoint y: 120, distance: 67.5
click at [17, 120] on div "982 787 203" at bounding box center [141, 119] width 253 height 15
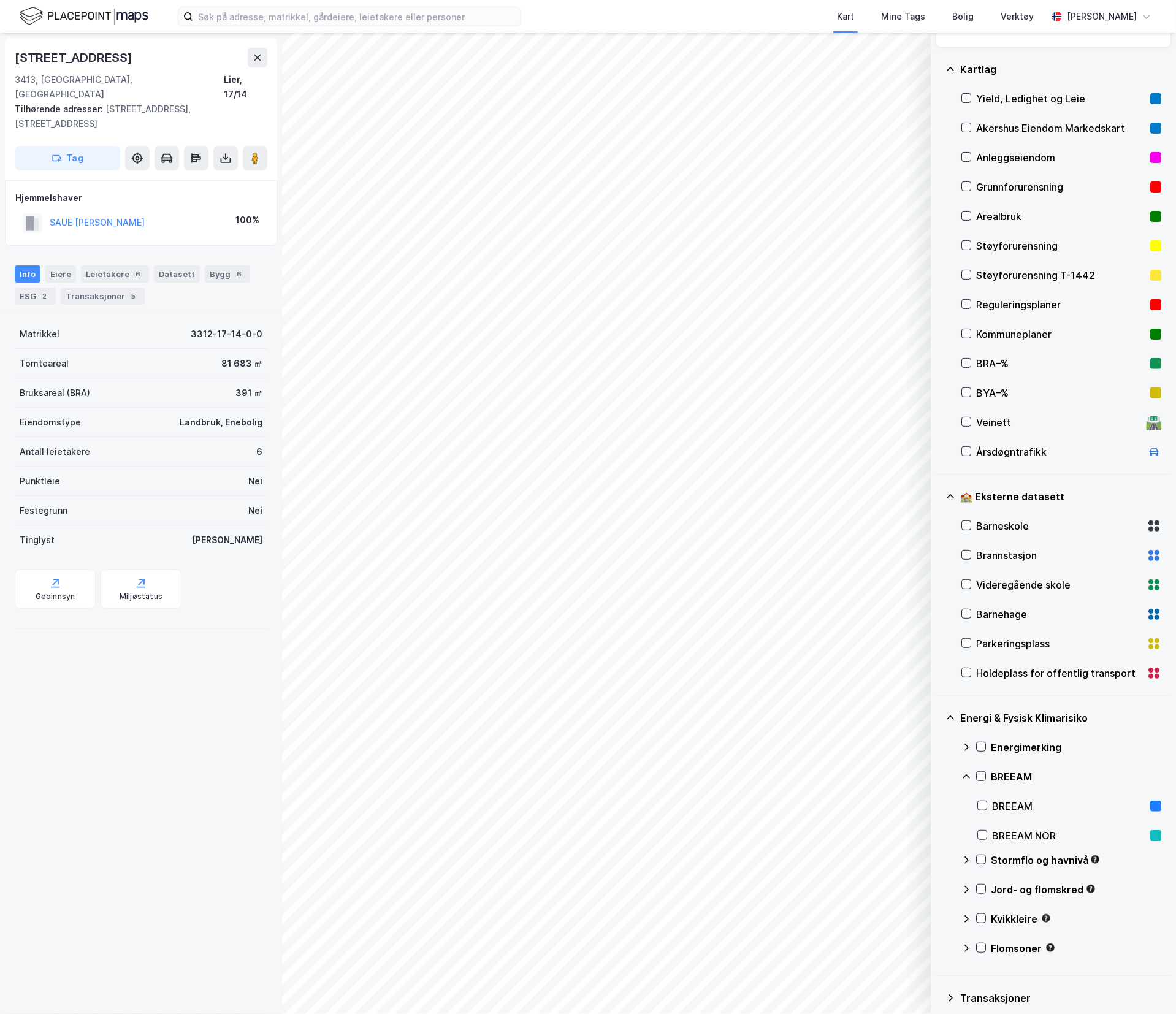
click at [103, 24] on img at bounding box center [84, 16] width 129 height 21
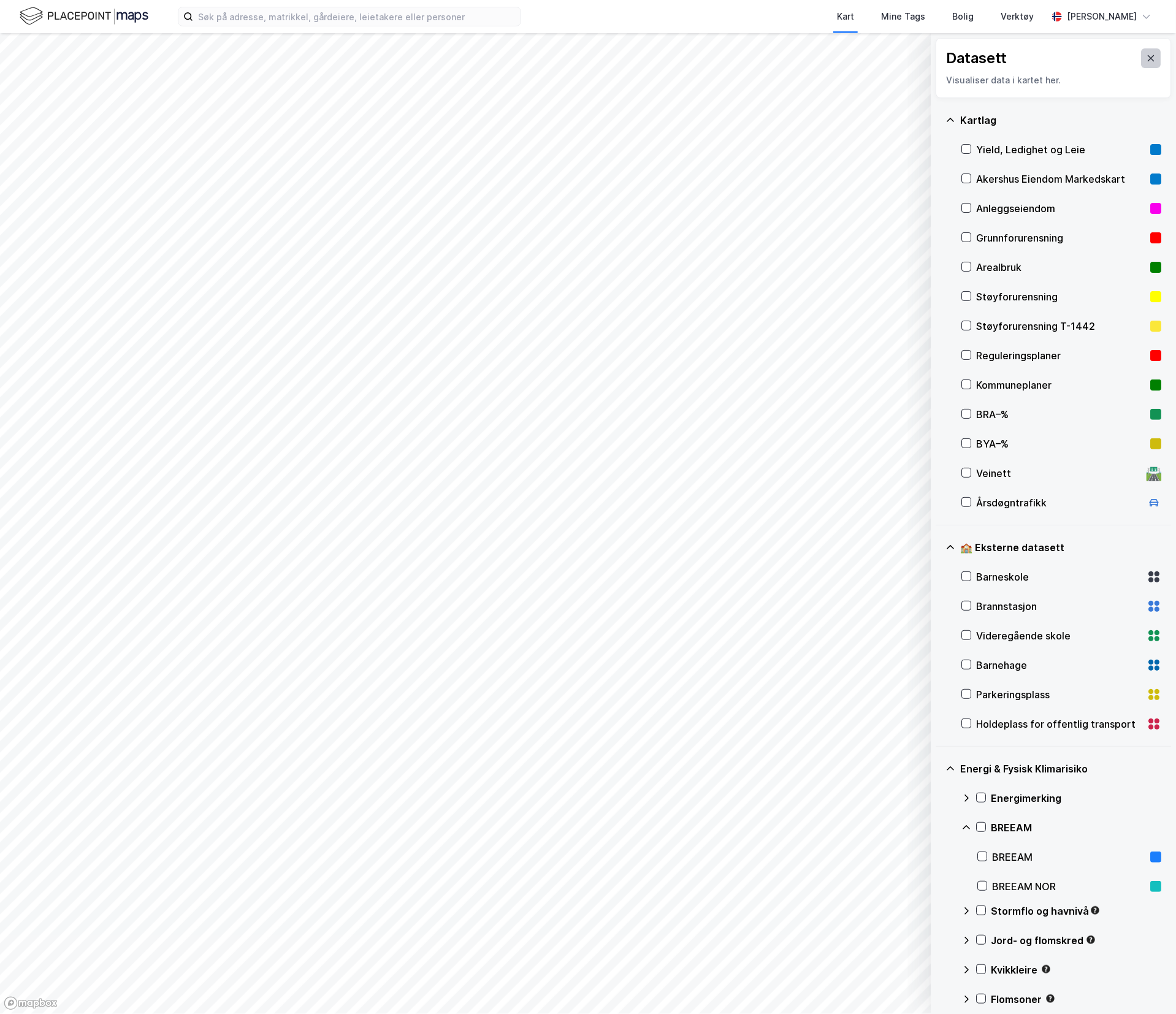
click at [1146, 55] on icon at bounding box center [1151, 58] width 10 height 10
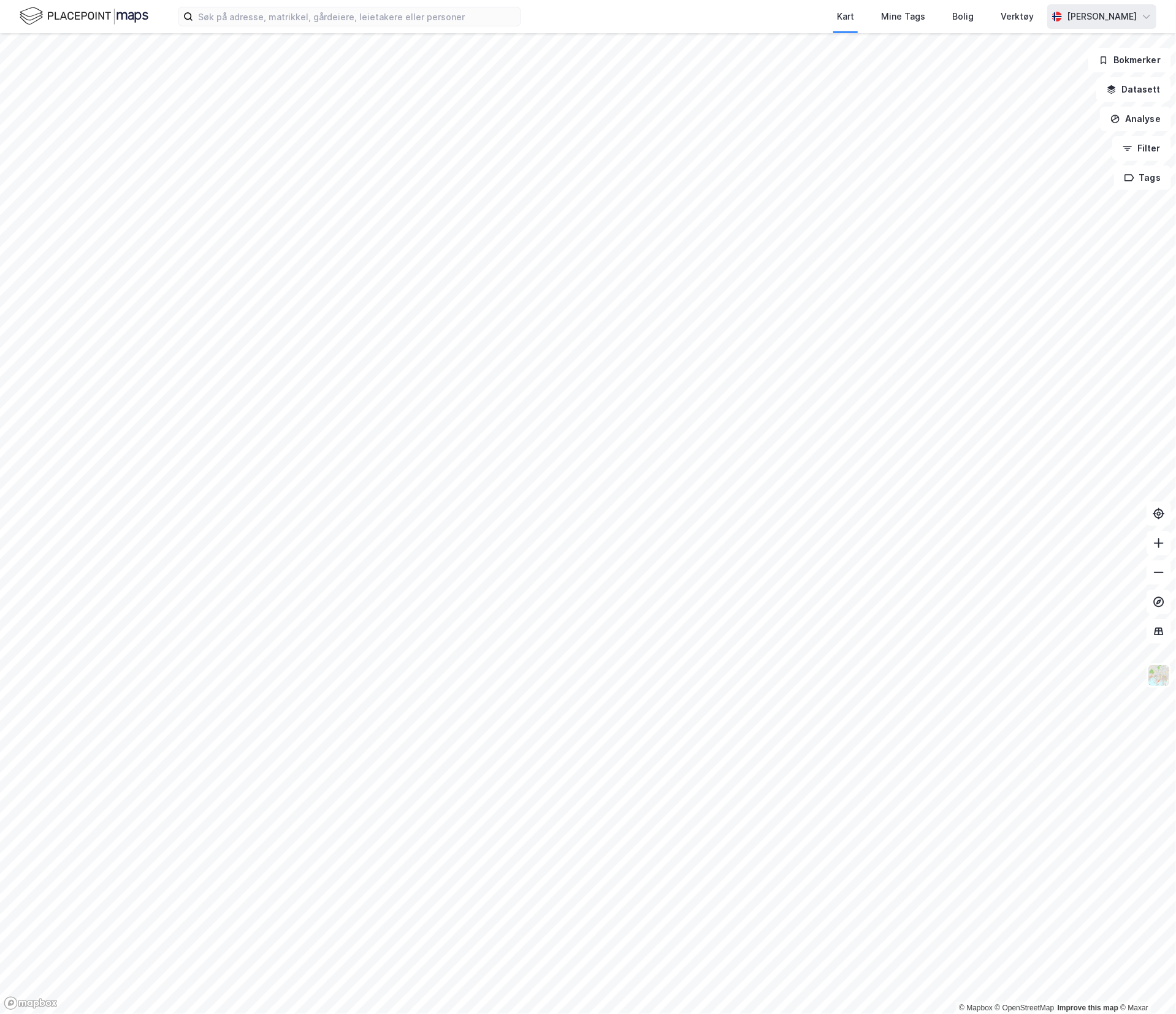
click at [1110, 25] on div "[PERSON_NAME]" at bounding box center [1101, 16] width 109 height 24
click at [1062, 76] on div "Åpne Supervisor portalen" at bounding box center [1078, 75] width 108 height 15
click at [110, 26] on img at bounding box center [84, 16] width 129 height 21
click at [910, 17] on div "Mine Tags" at bounding box center [903, 17] width 44 height 15
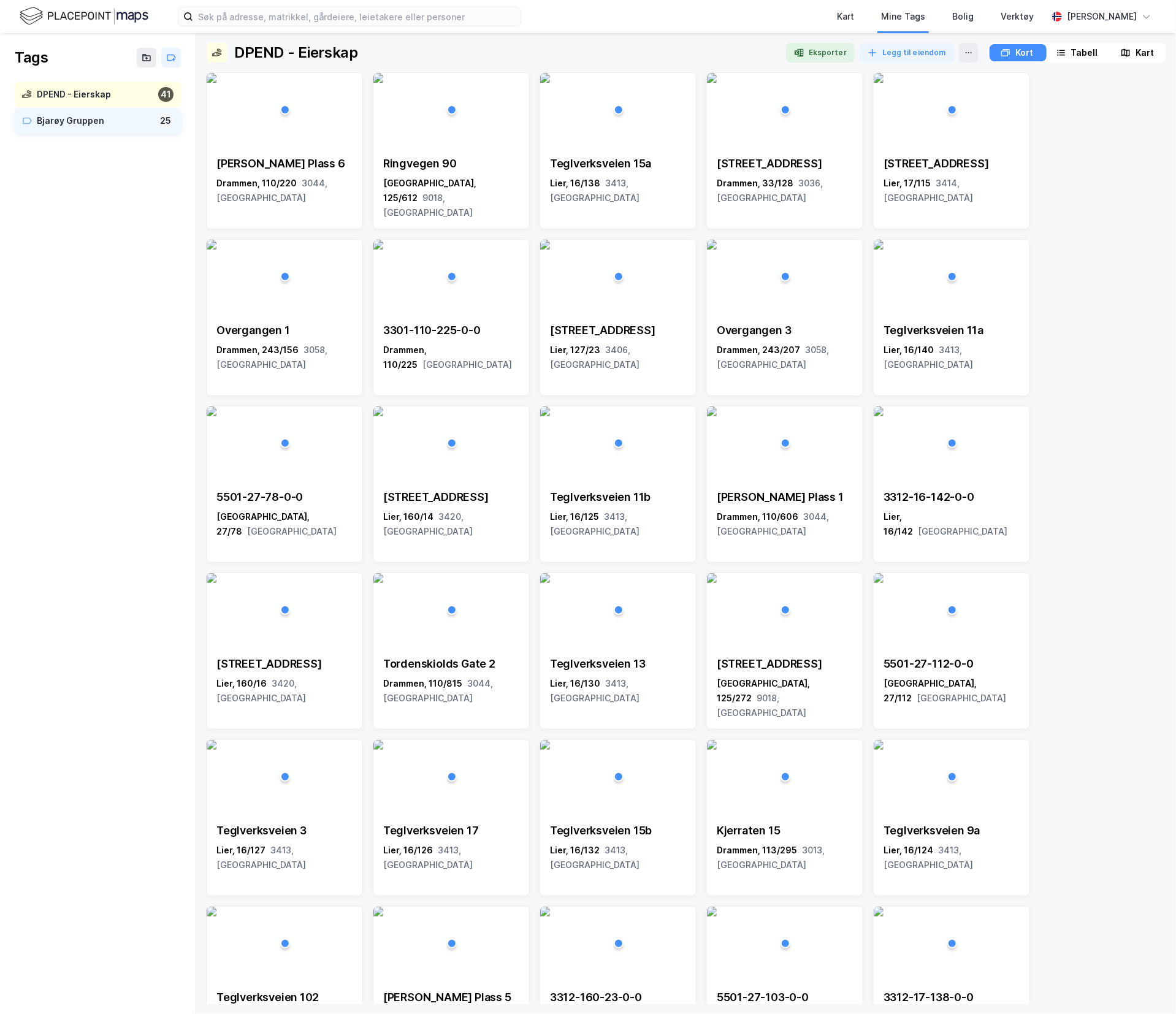
click at [113, 115] on div "Bjarøy Gruppen" at bounding box center [95, 121] width 116 height 16
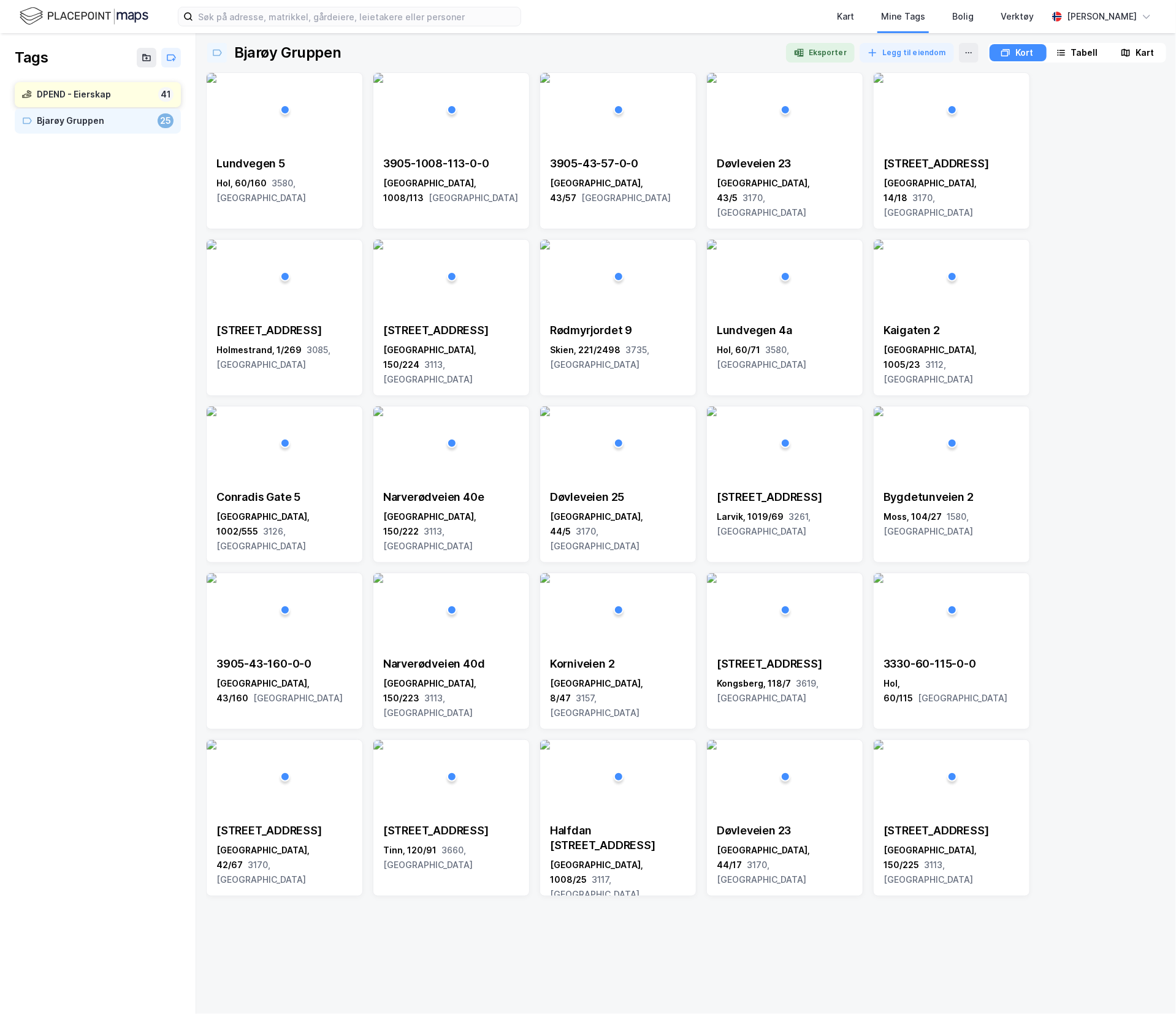
click at [110, 87] on div "DPEND - Eierskap" at bounding box center [95, 95] width 116 height 16
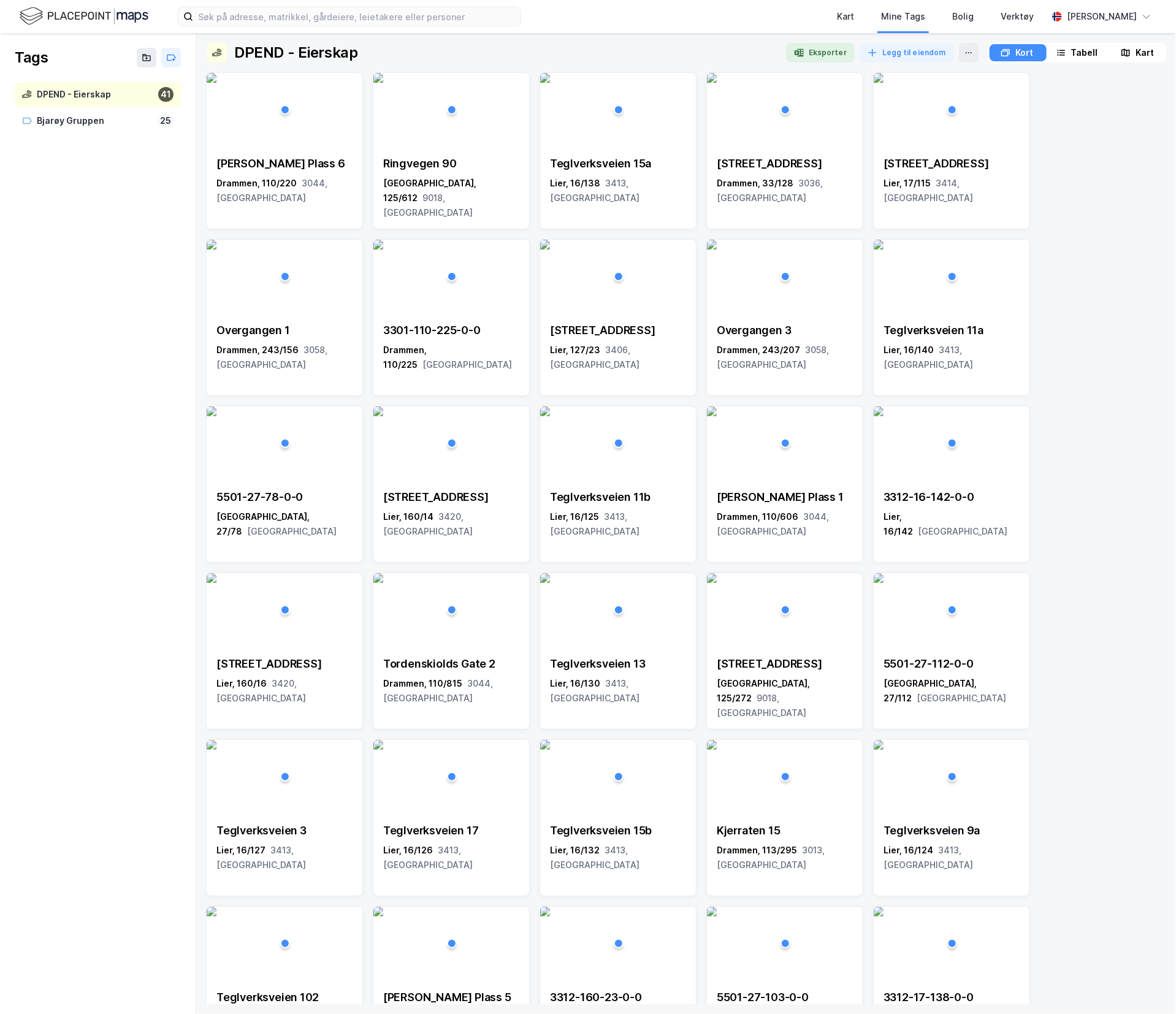
click at [128, 688] on div "Tags DPEND - Eierskap 41 Bjarøy Gruppen 25" at bounding box center [98, 523] width 196 height 981
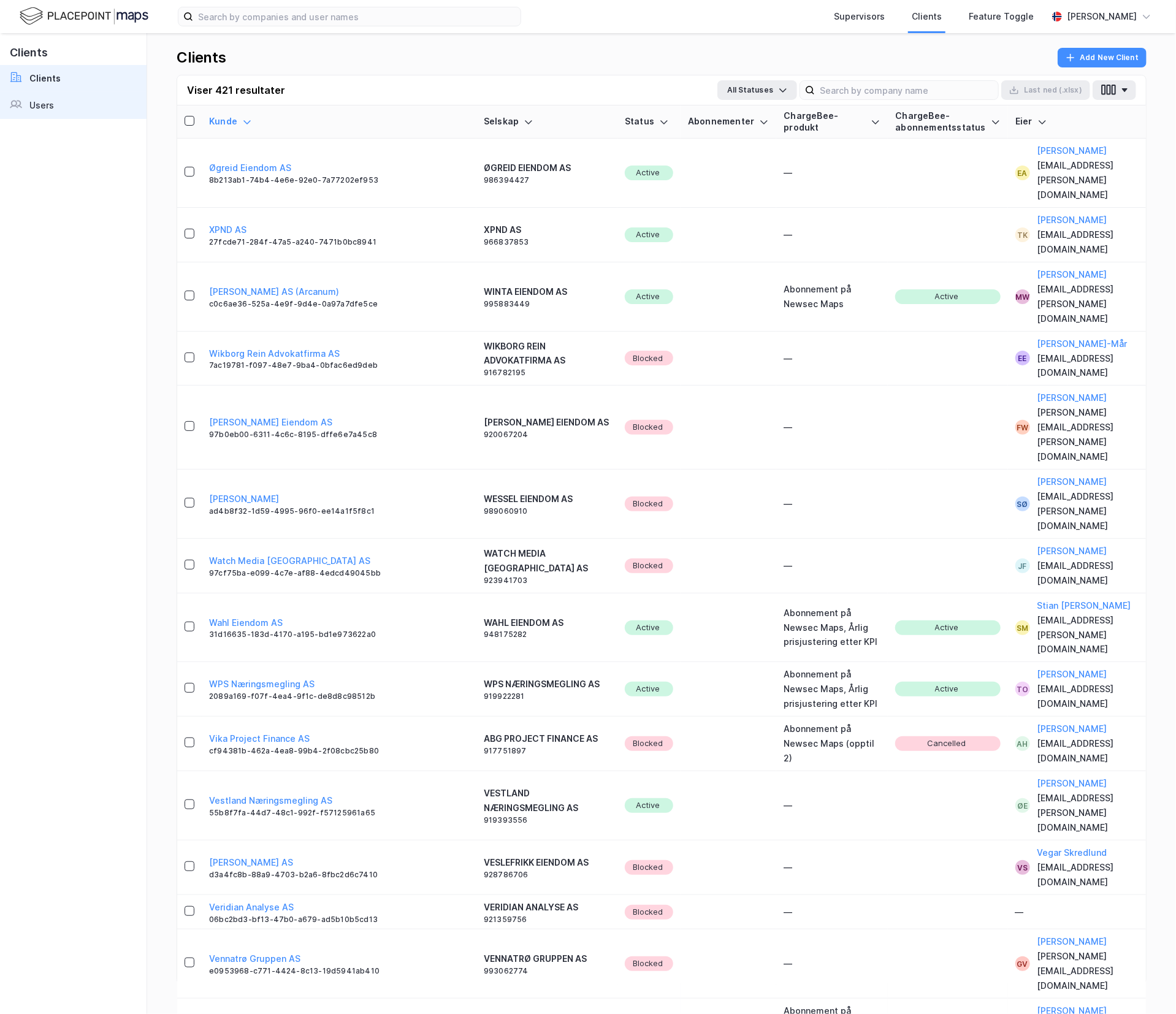
click at [72, 109] on link "Users" at bounding box center [73, 105] width 147 height 27
click at [52, 109] on div "Users" at bounding box center [41, 106] width 24 height 15
click at [63, 76] on link "Clients" at bounding box center [73, 78] width 147 height 27
click at [23, 108] on div at bounding box center [20, 106] width 20 height 15
click at [1119, 14] on div "[PERSON_NAME]" at bounding box center [1102, 17] width 70 height 15
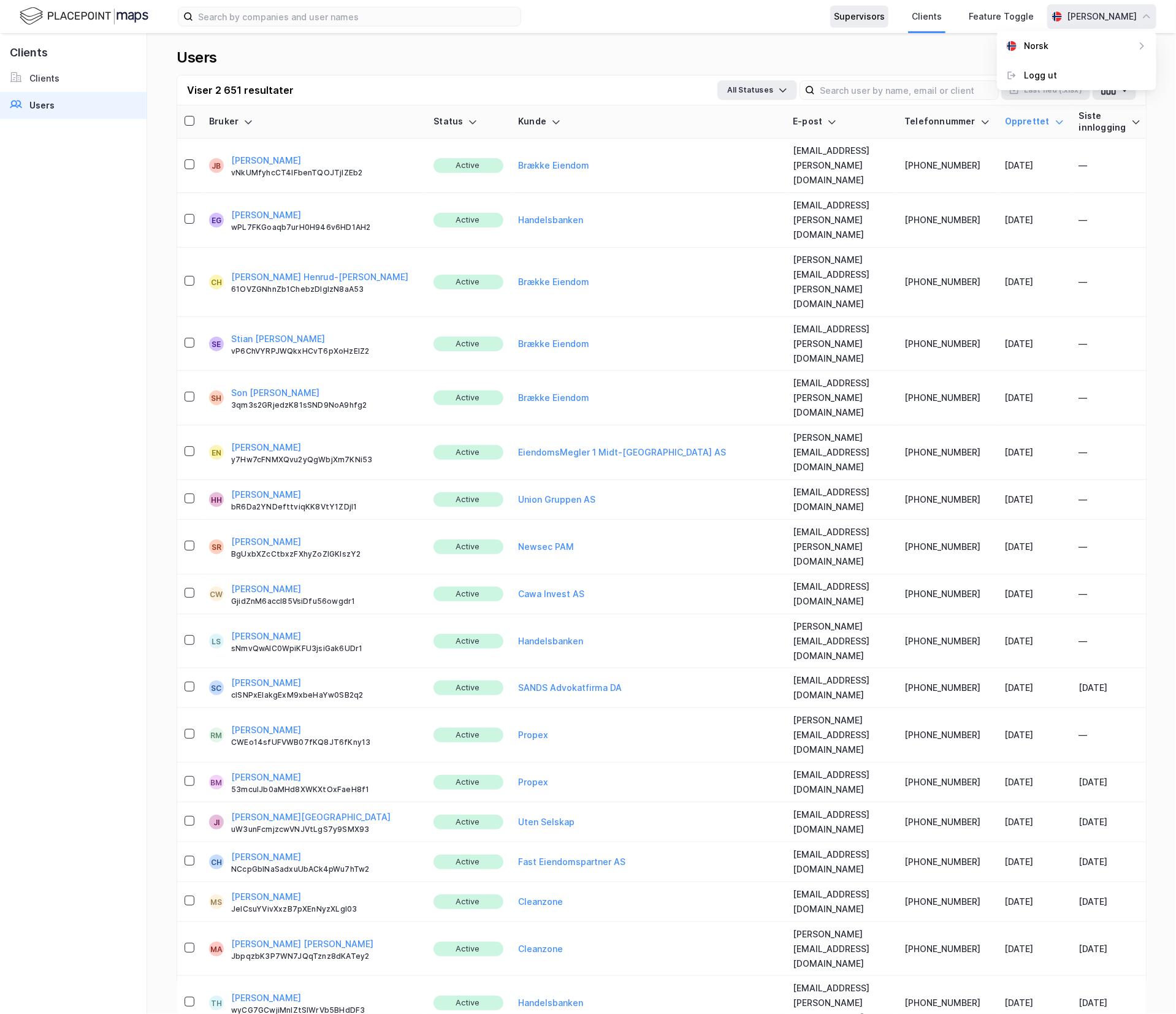
click at [854, 12] on div "Supervisors" at bounding box center [859, 17] width 51 height 15
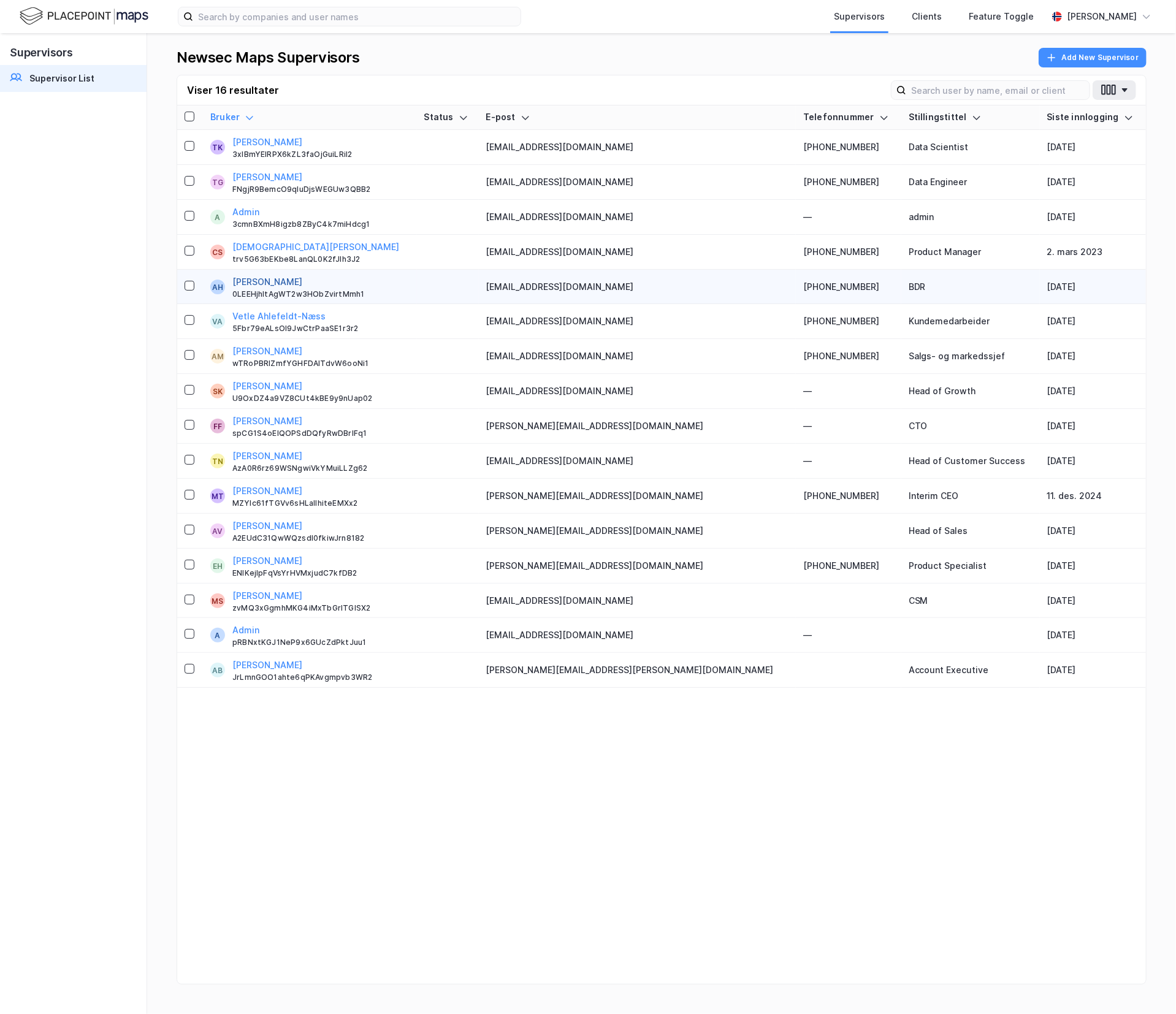
click at [294, 280] on button "[PERSON_NAME]" at bounding box center [267, 282] width 70 height 15
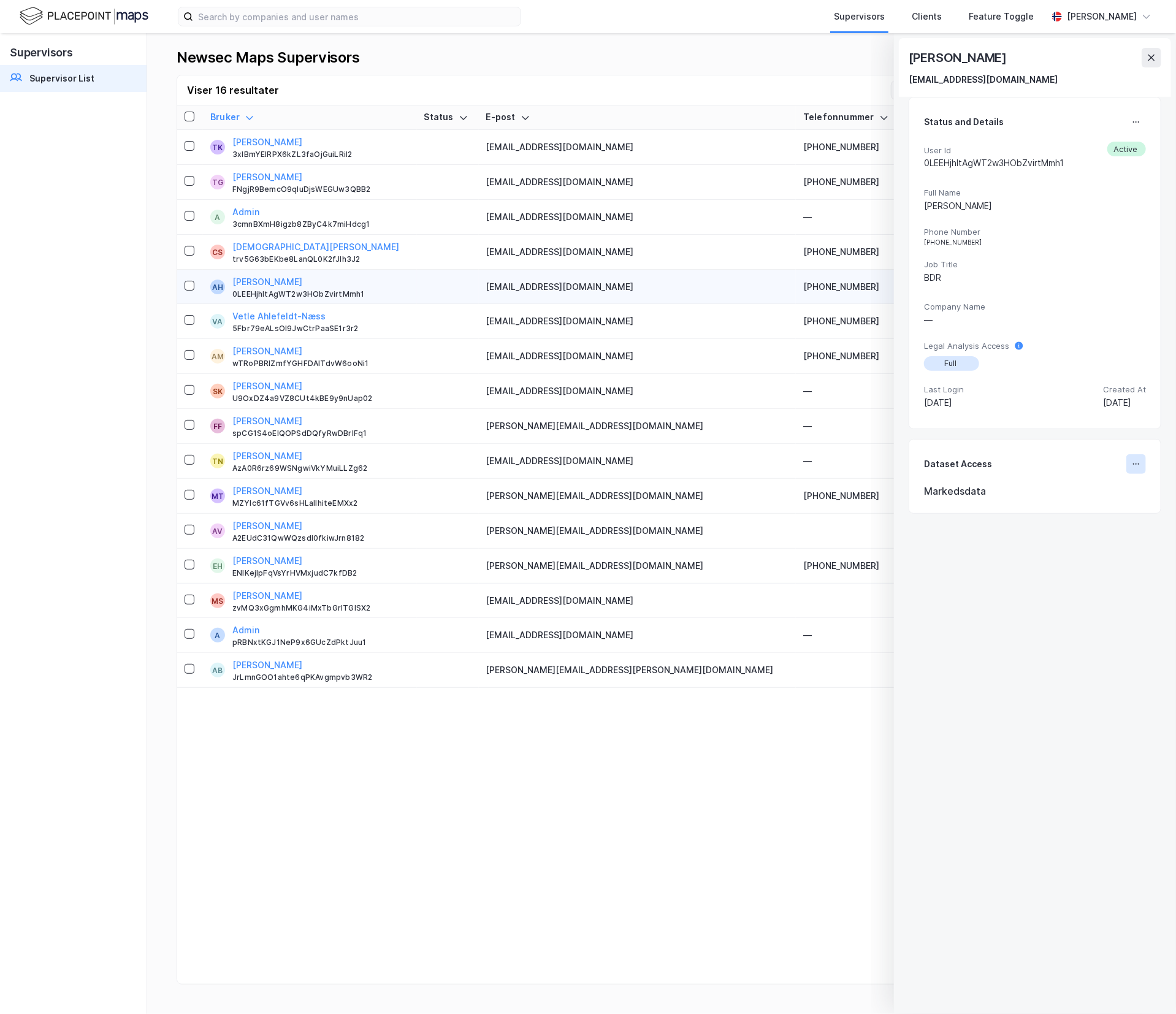
click at [1126, 467] on button at bounding box center [1136, 464] width 20 height 20
click at [1069, 565] on div "[PERSON_NAME] [EMAIL_ADDRESS][DOMAIN_NAME] Status and Details User Id 0LEEHjhIt…" at bounding box center [1035, 523] width 282 height 981
click at [974, 488] on div "Markedsdata" at bounding box center [1035, 491] width 222 height 15
click at [1153, 52] on button at bounding box center [1152, 58] width 20 height 20
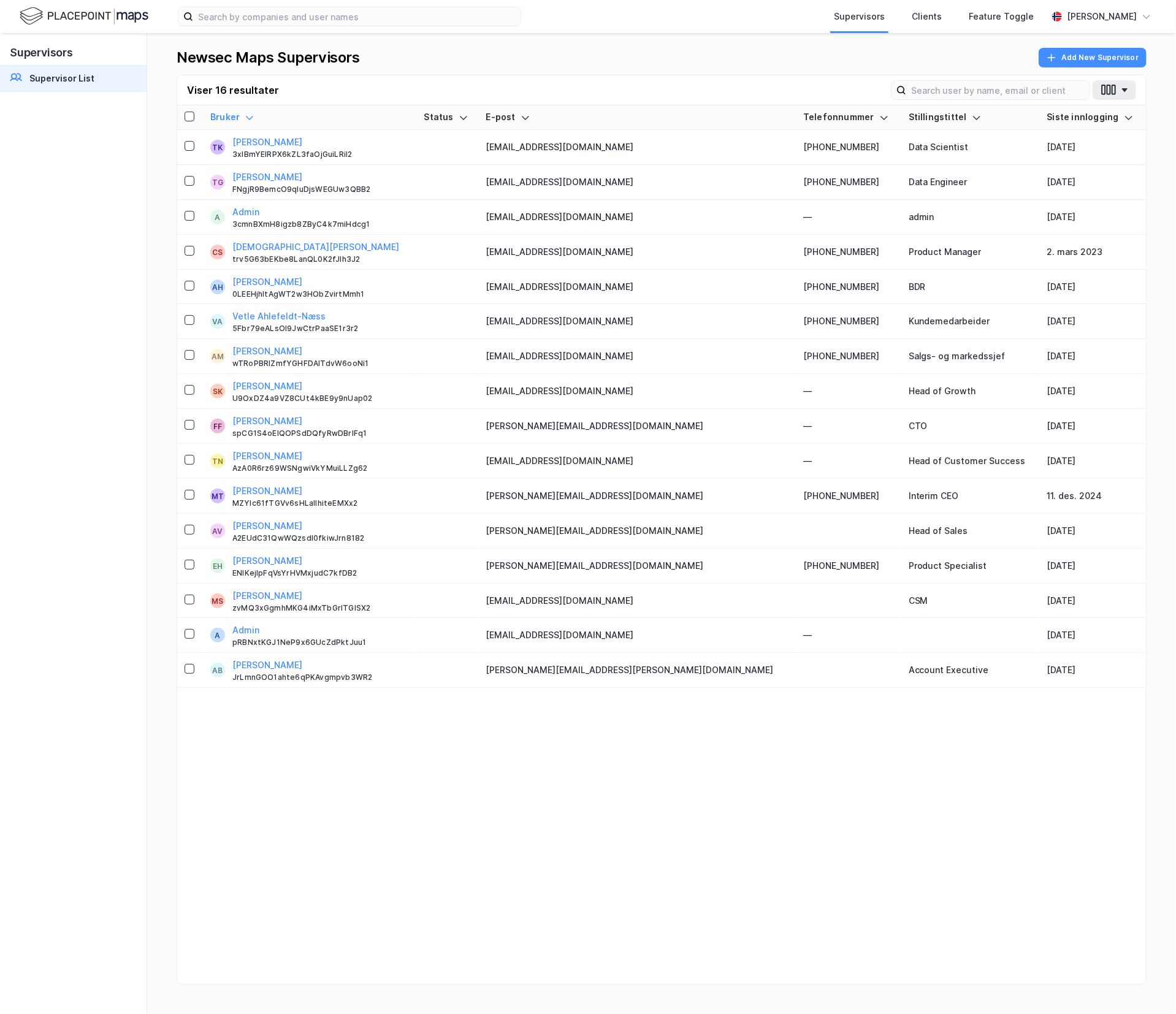
click at [84, 16] on img at bounding box center [84, 16] width 129 height 21
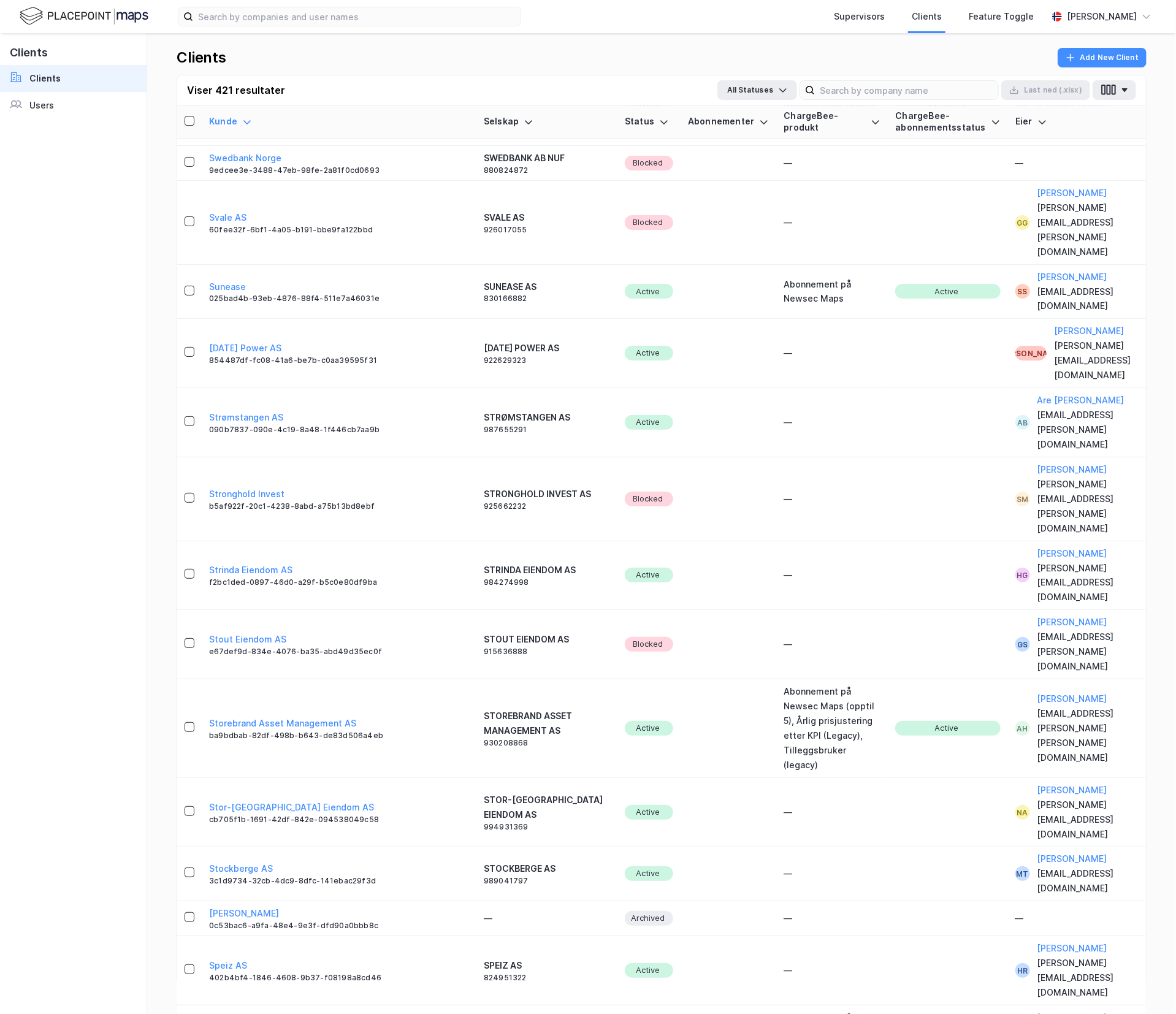
scroll to position [2452, 0]
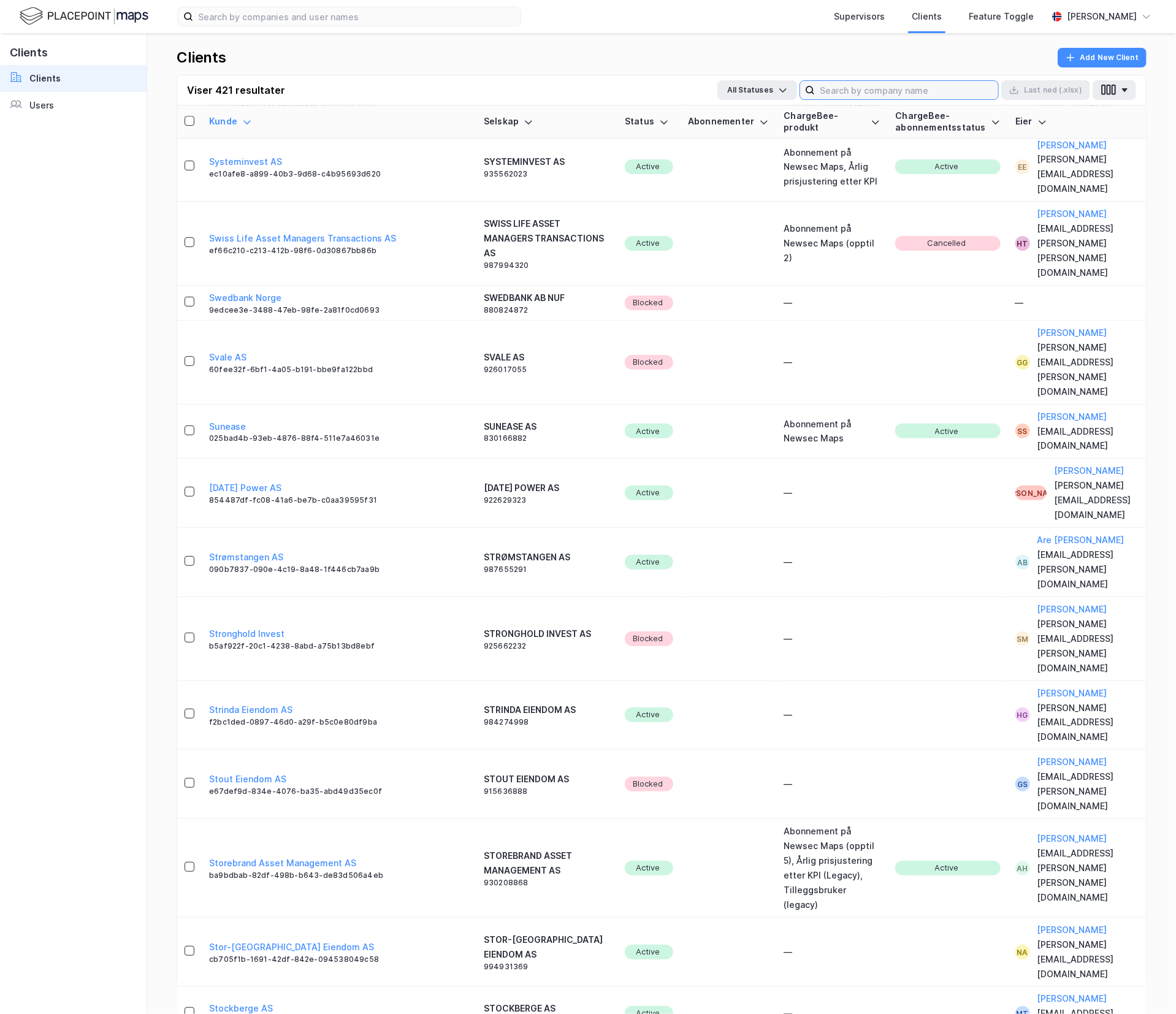
click at [909, 85] on input at bounding box center [907, 90] width 184 height 19
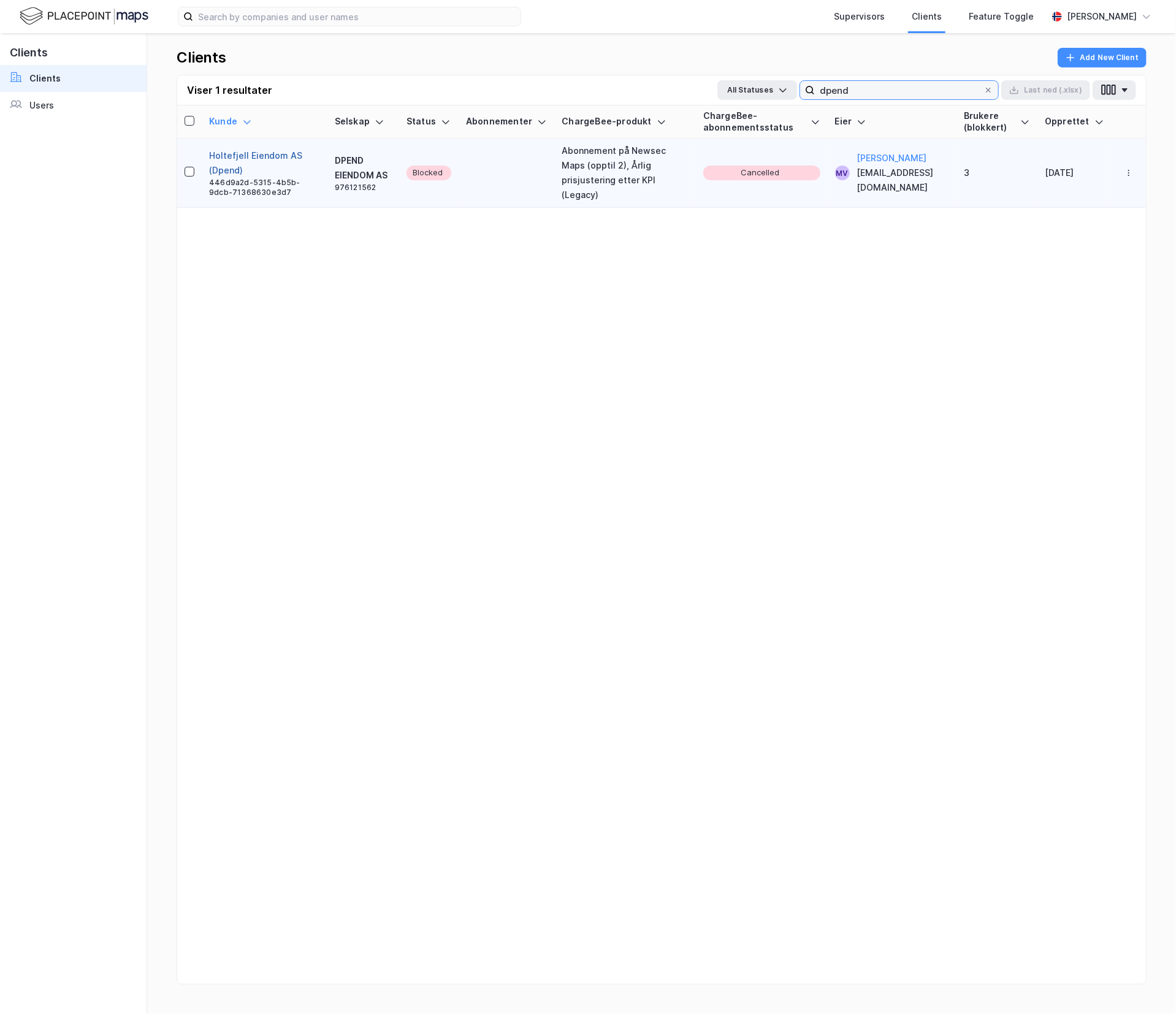
type input "dpend"
click at [272, 151] on button "Holtefjell Eiendom AS (Dpend)" at bounding box center [264, 162] width 111 height 29
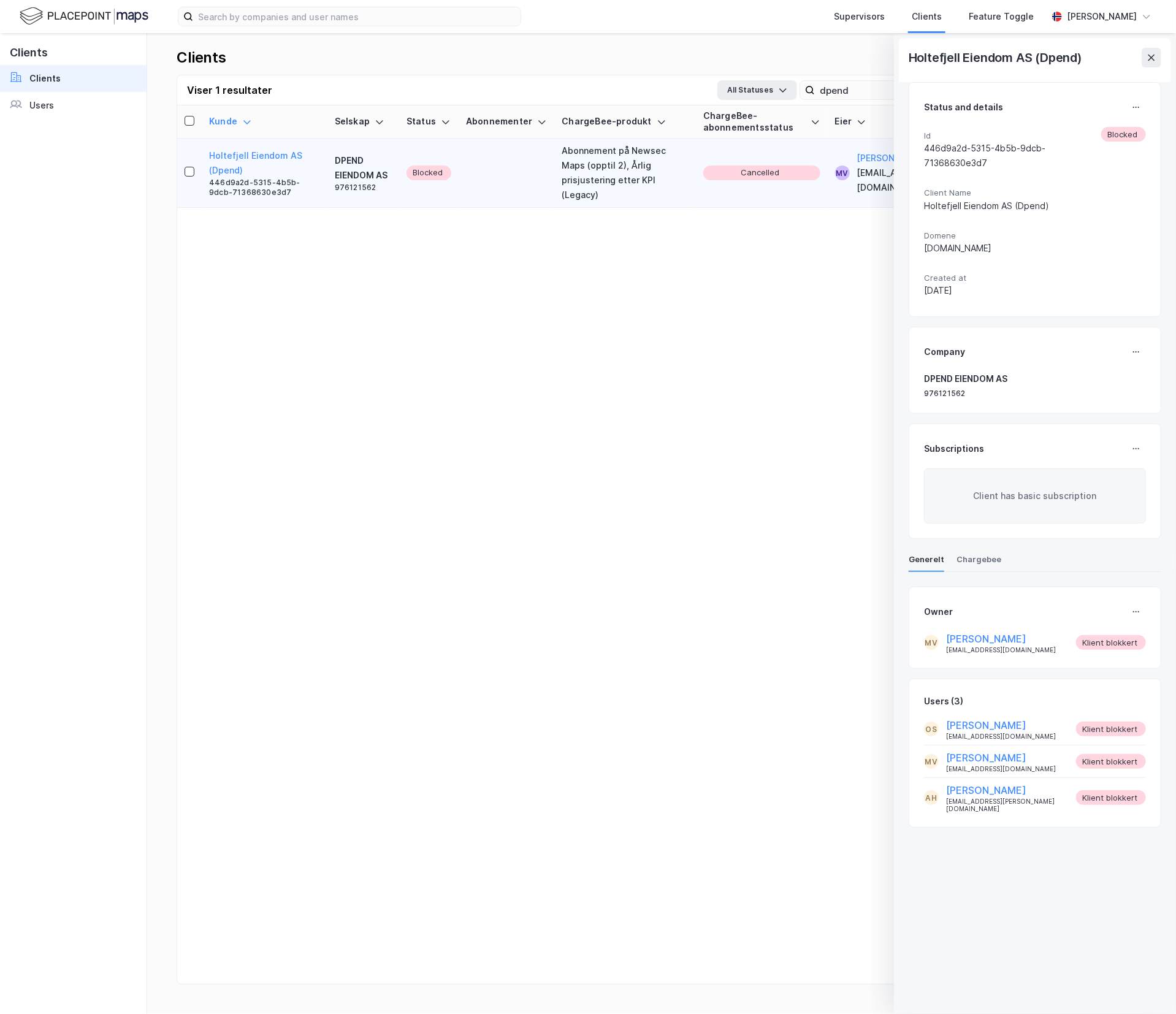
click at [733, 709] on div "[PERSON_NAME] Selskap Status Abonnementer ChargeBee-produkt ChargeBee-abonnemen…" at bounding box center [661, 559] width 969 height 908
click at [1152, 55] on icon at bounding box center [1152, 58] width 10 height 10
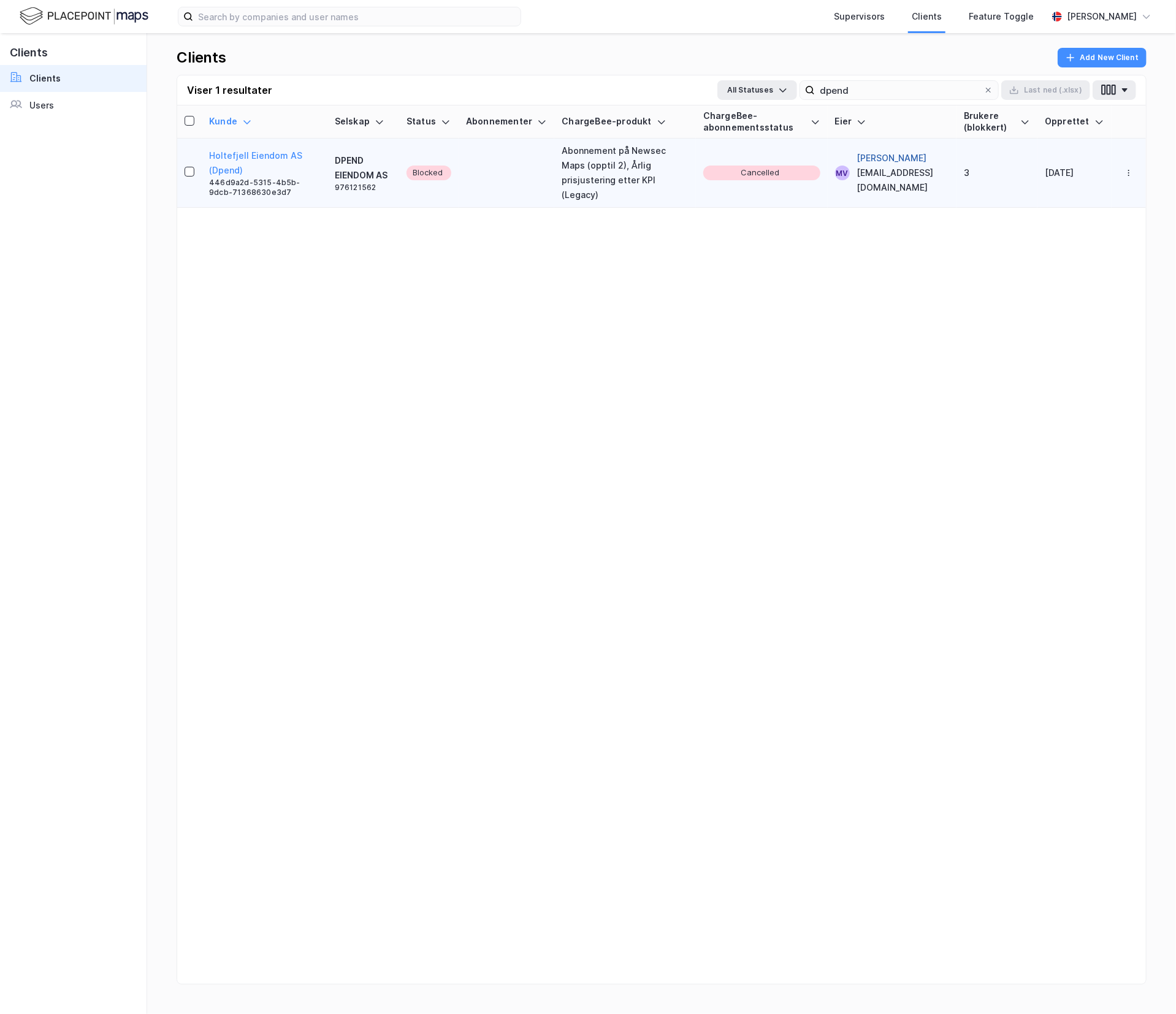
drag, startPoint x: 1152, startPoint y: 55, endPoint x: 939, endPoint y: 165, distance: 239.7
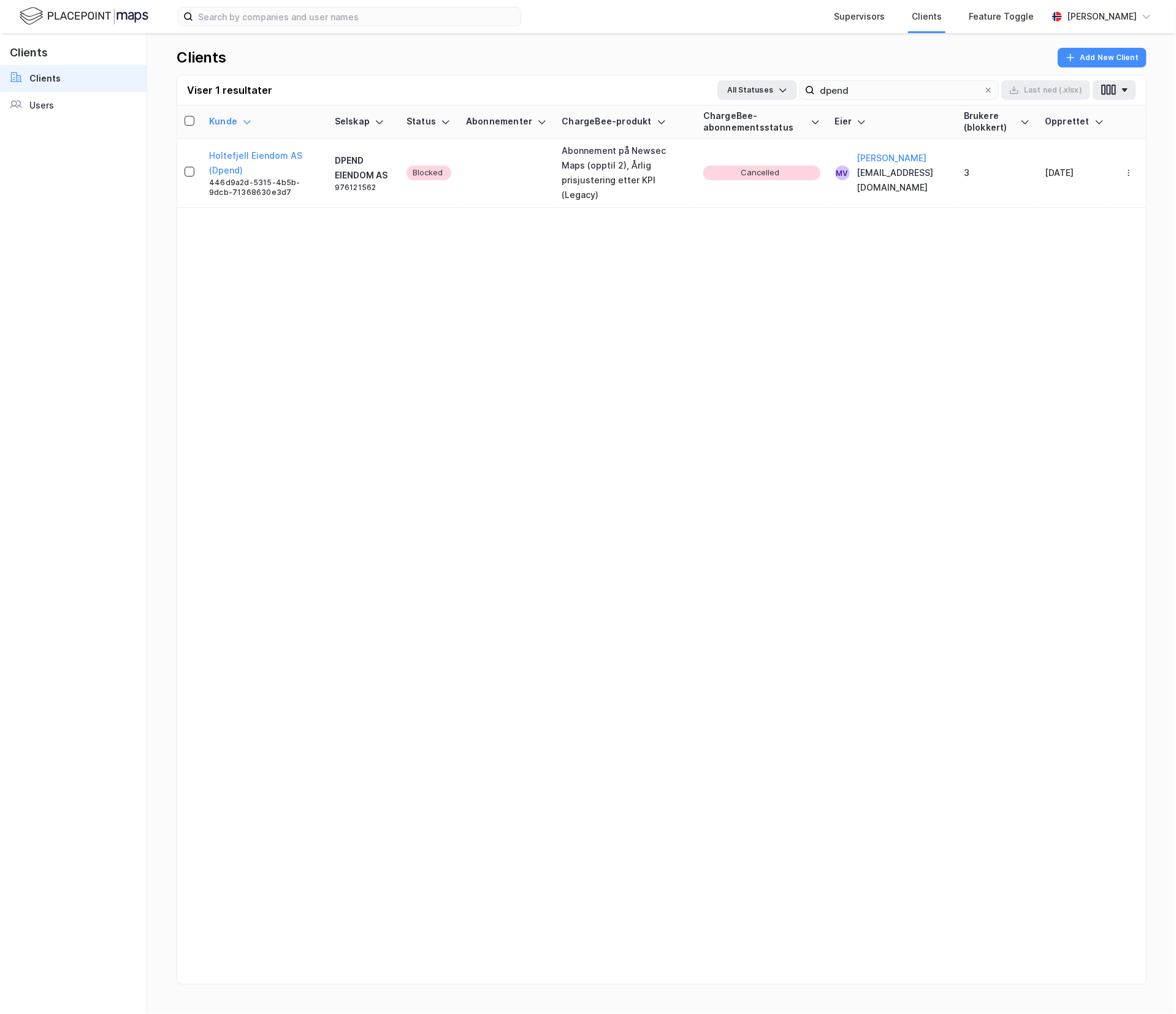
drag, startPoint x: 939, startPoint y: 165, endPoint x: 293, endPoint y: 335, distance: 668.0
click at [293, 330] on div "[PERSON_NAME] Selskap Status Abonnementer ChargeBee-produkt ChargeBee-abonnemen…" at bounding box center [661, 559] width 969 height 908
click at [46, 105] on div "Users" at bounding box center [41, 106] width 24 height 15
click at [938, 19] on div "Clients" at bounding box center [926, 17] width 30 height 15
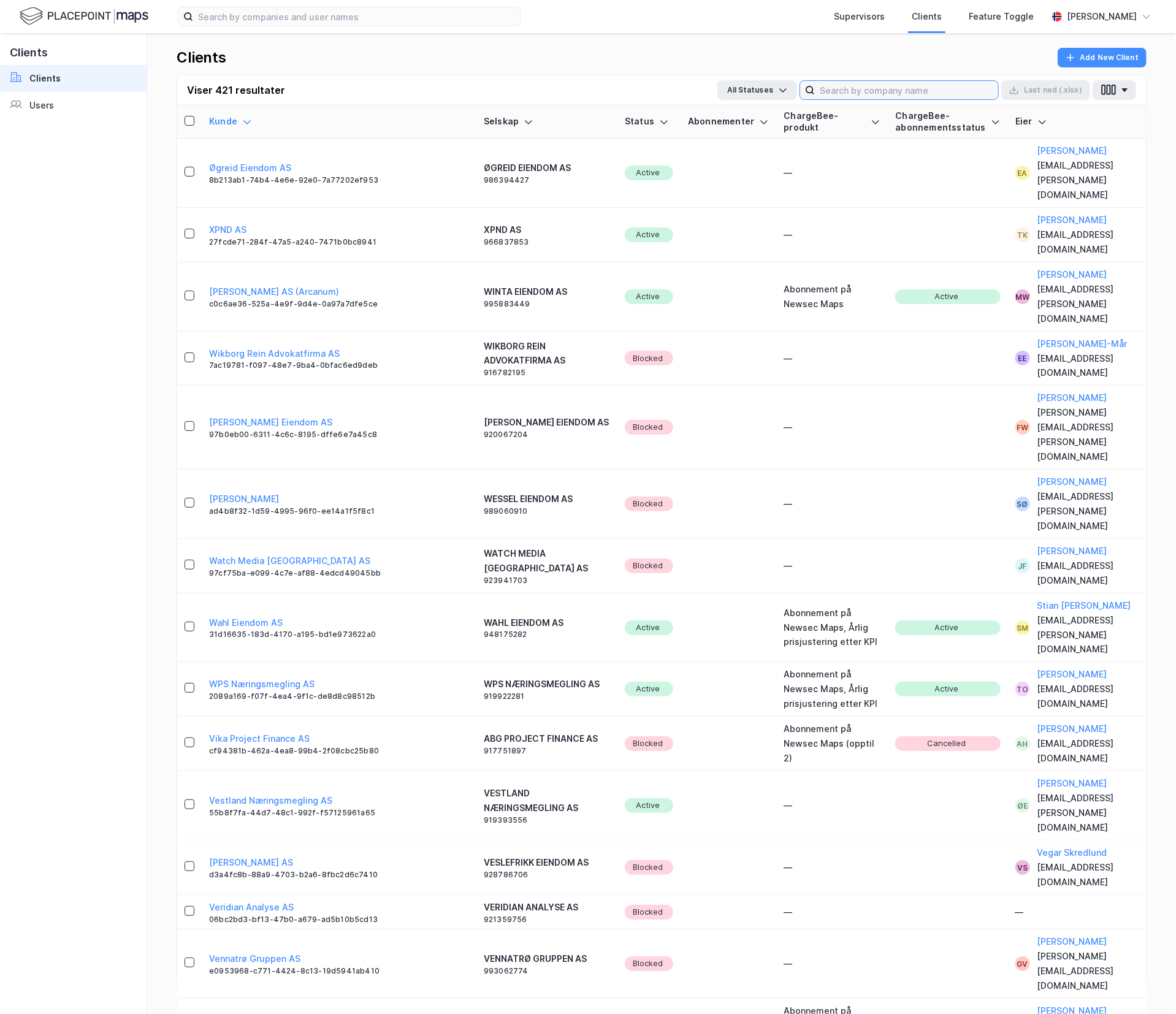
drag, startPoint x: 954, startPoint y: 85, endPoint x: 948, endPoint y: 90, distance: 7.8
click at [948, 90] on input at bounding box center [907, 90] width 184 height 19
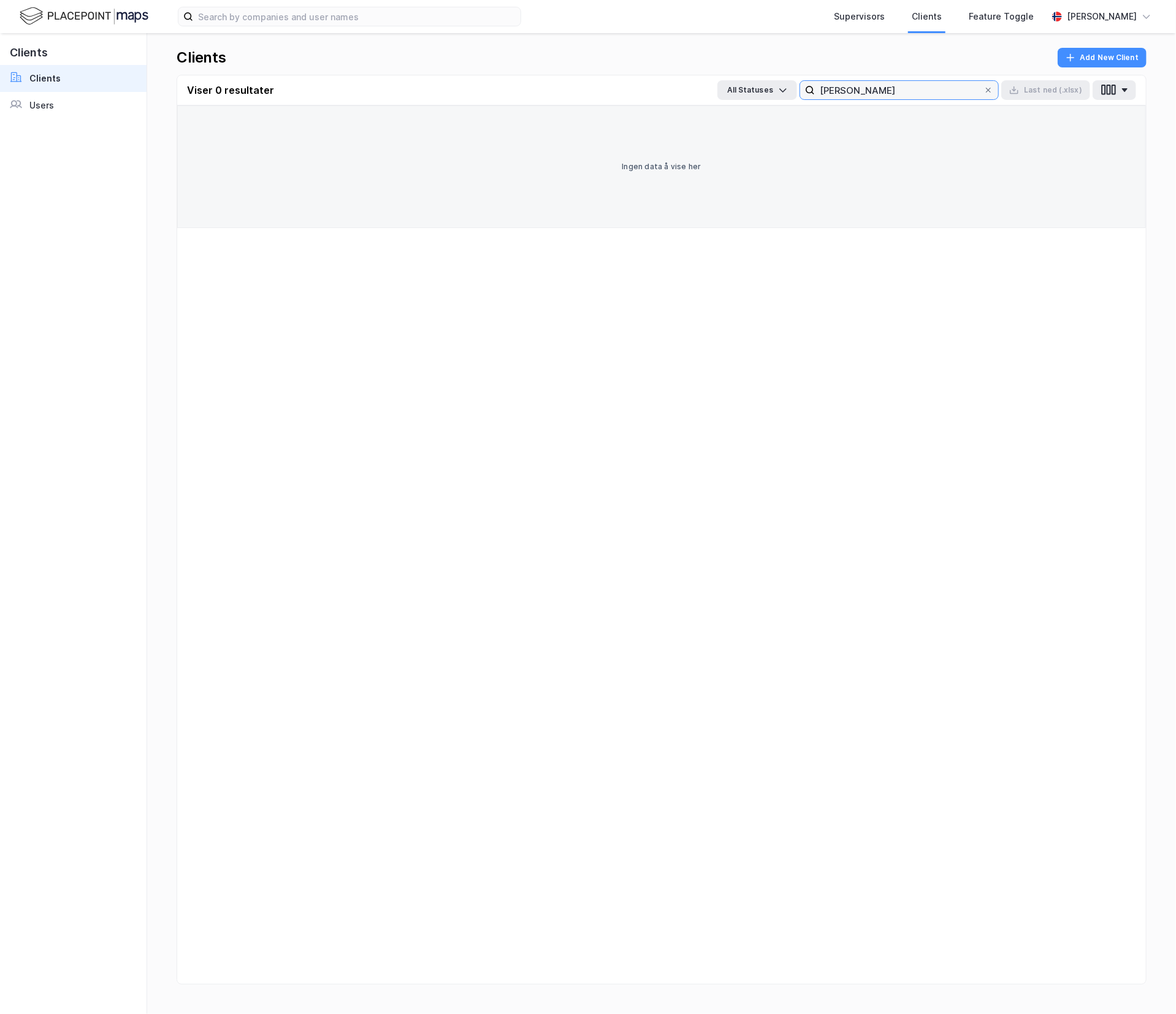
type input "[PERSON_NAME]"
drag, startPoint x: 1142, startPoint y: 251, endPoint x: 674, endPoint y: 336, distance: 475.7
click at [627, 358] on div "Viser 0 resultater All Statuses [PERSON_NAME] Last [PERSON_NAME] (.xlsx) Ingen …" at bounding box center [661, 529] width 970 height 909
click at [856, 92] on input "[PERSON_NAME]" at bounding box center [899, 90] width 169 height 19
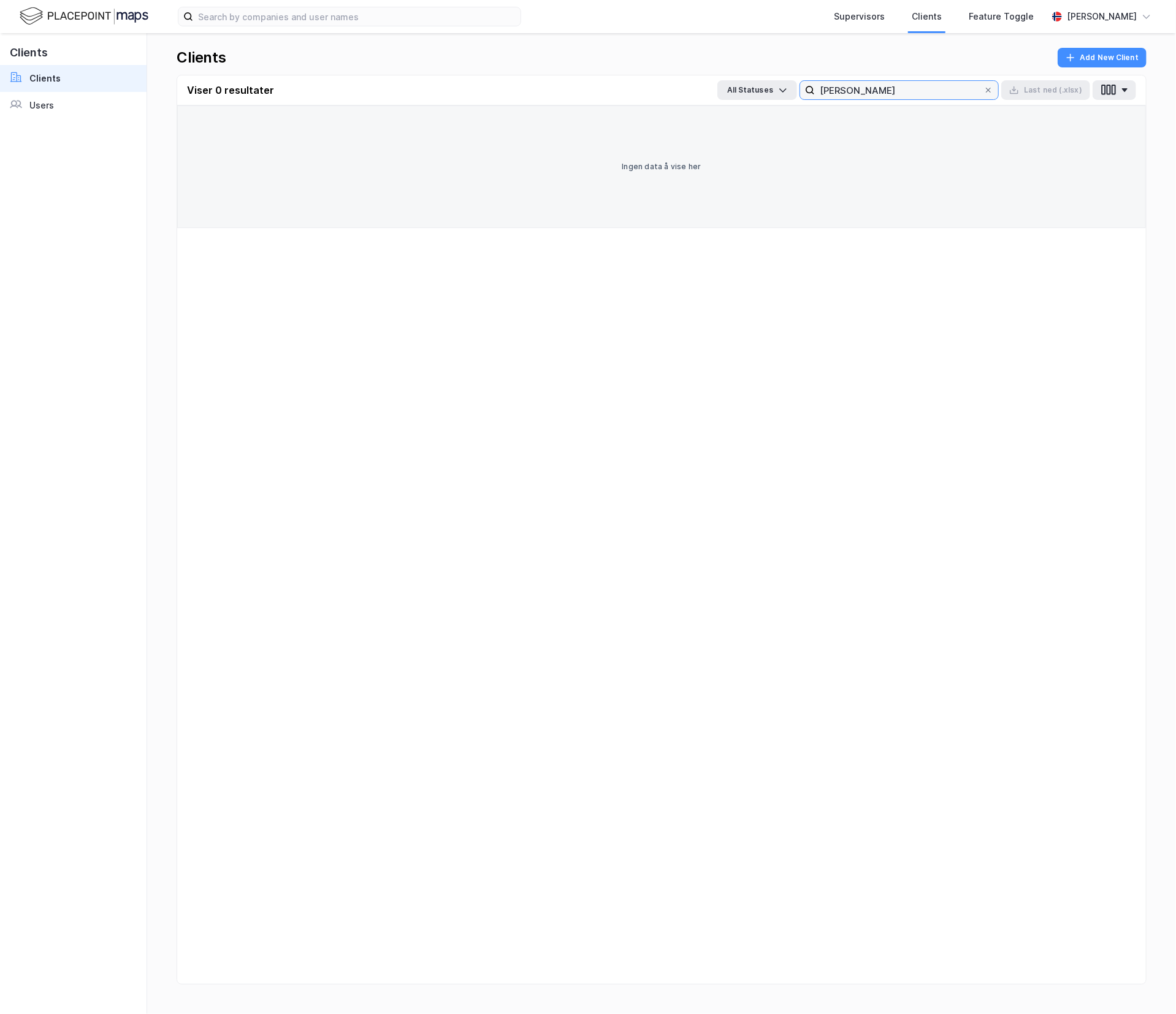
click at [856, 92] on input "[PERSON_NAME]" at bounding box center [899, 90] width 169 height 19
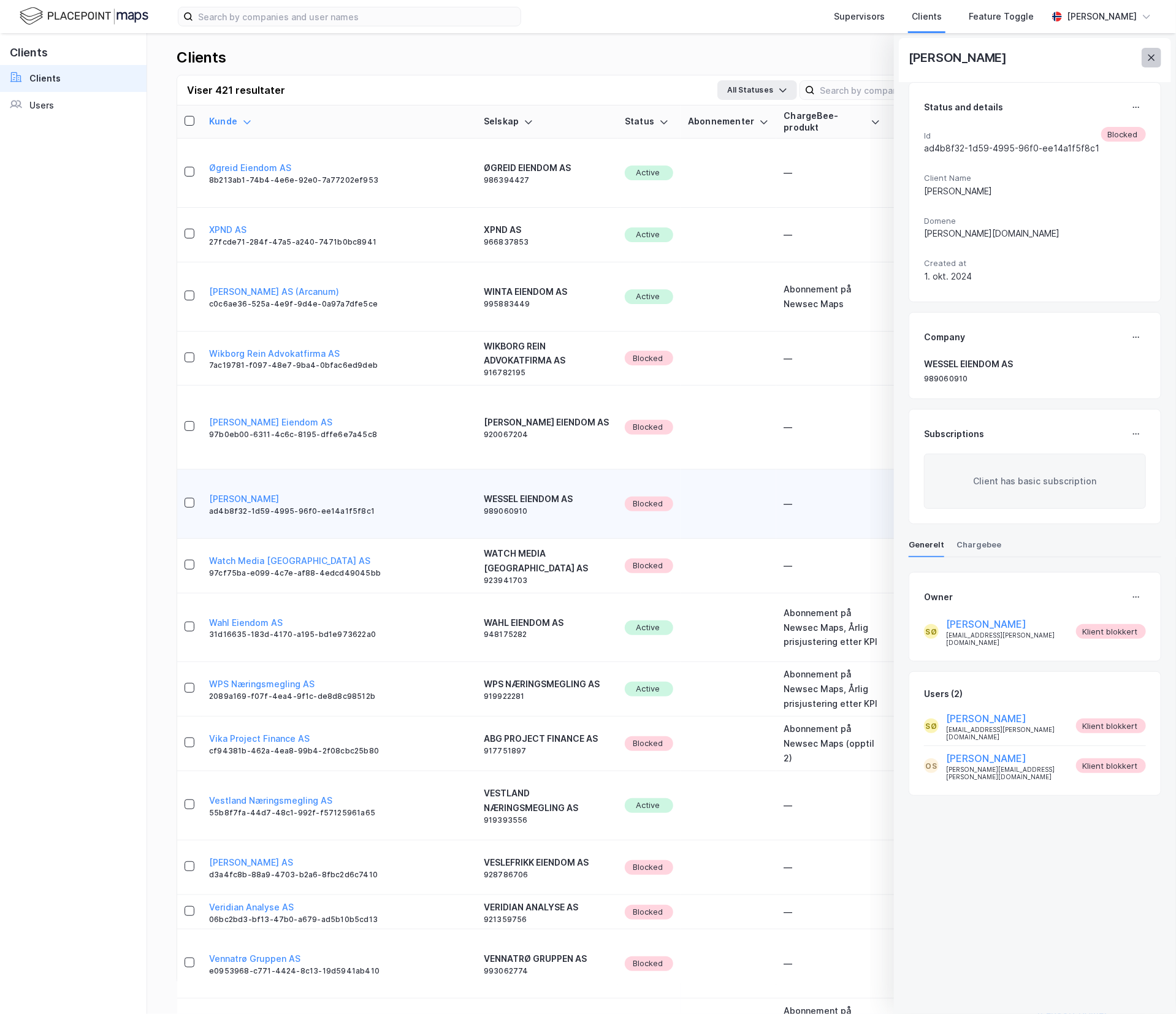
click at [1150, 63] on button at bounding box center [1152, 58] width 20 height 20
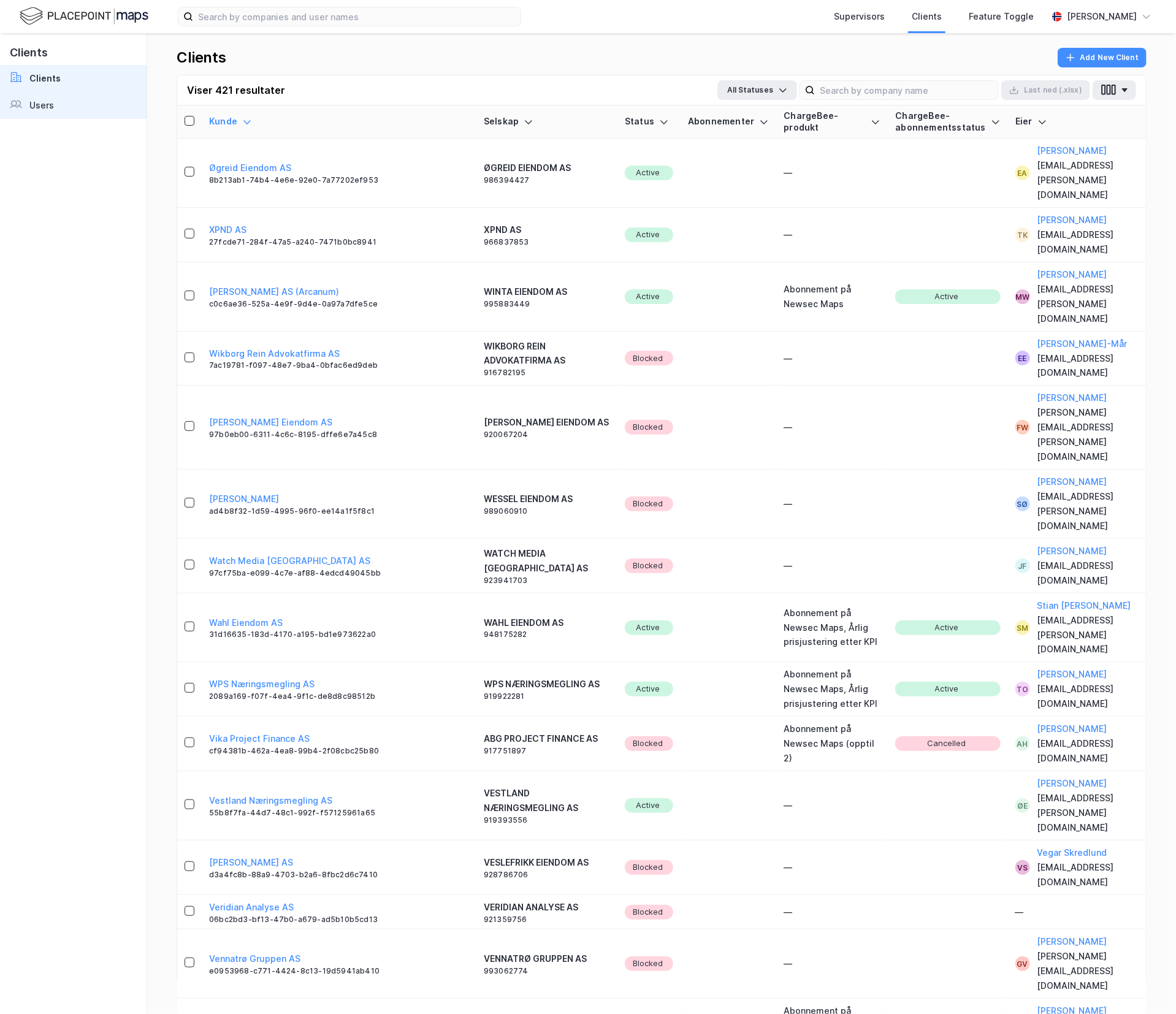
click at [35, 101] on div "Users" at bounding box center [41, 106] width 24 height 15
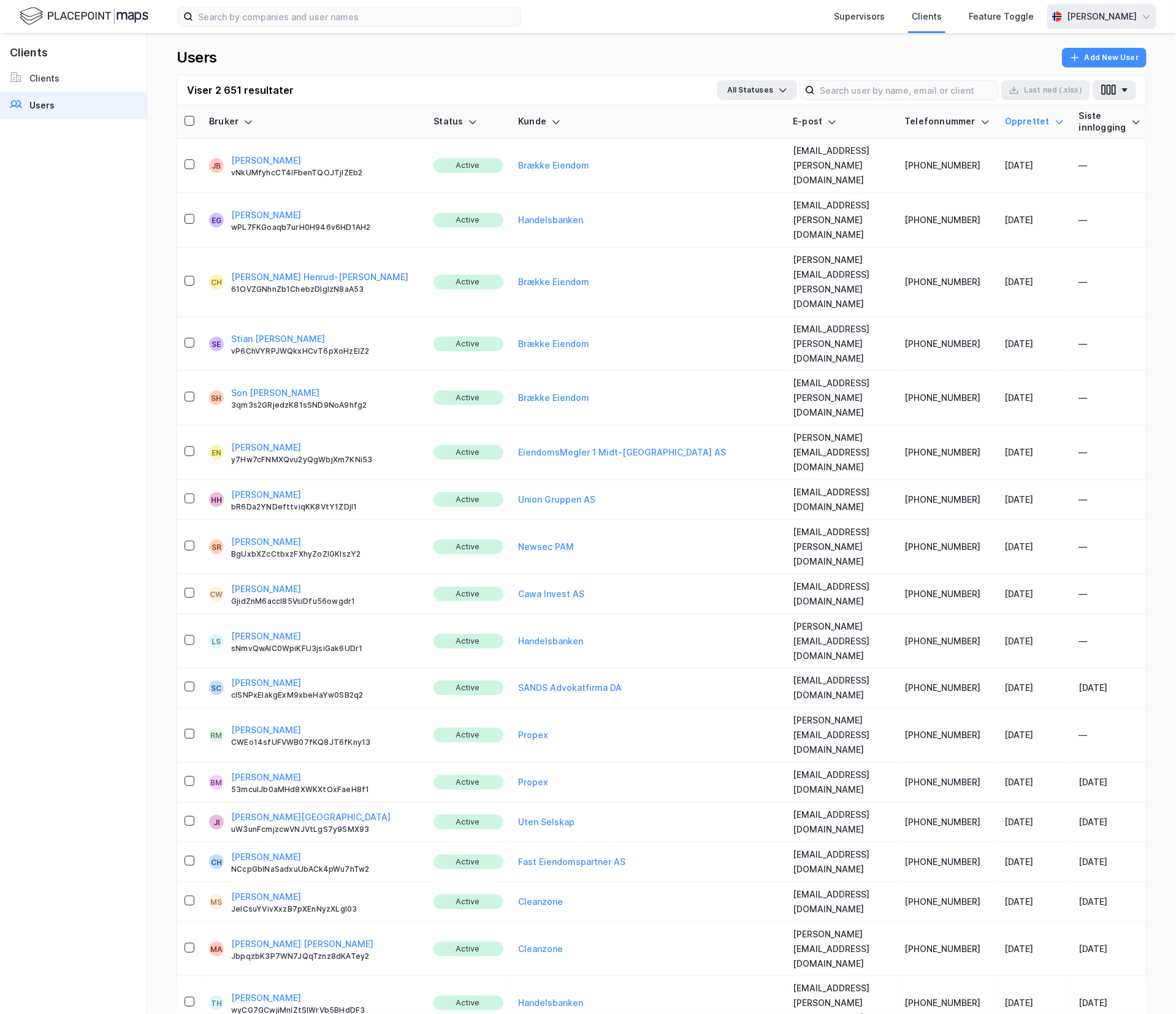
click at [1073, 9] on div "[PERSON_NAME]" at bounding box center [1102, 17] width 70 height 15
click at [903, 49] on div "Engelsk" at bounding box center [917, 45] width 159 height 29
click at [890, 92] on input at bounding box center [907, 90] width 184 height 19
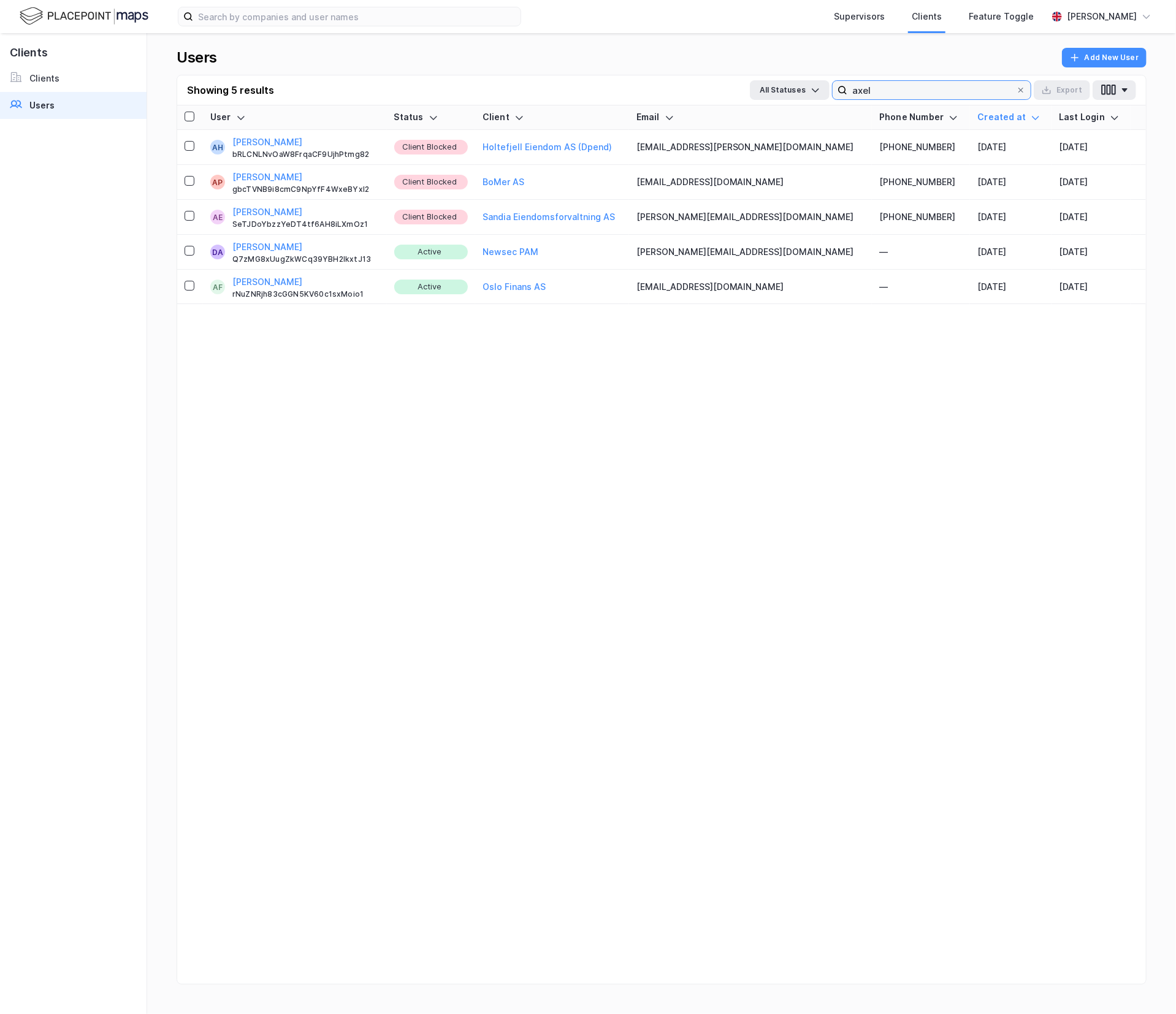
type input "axel"
click at [608, 516] on div "User Status Client Email Phone Number Created at Last Login AH [PERSON_NAME] bR…" at bounding box center [661, 559] width 969 height 908
click at [190, 146] on icon at bounding box center [190, 146] width 9 height 9
click at [802, 87] on button "All Statuses" at bounding box center [790, 90] width 80 height 20
click at [795, 176] on div "Blocked" at bounding box center [788, 175] width 77 height 29
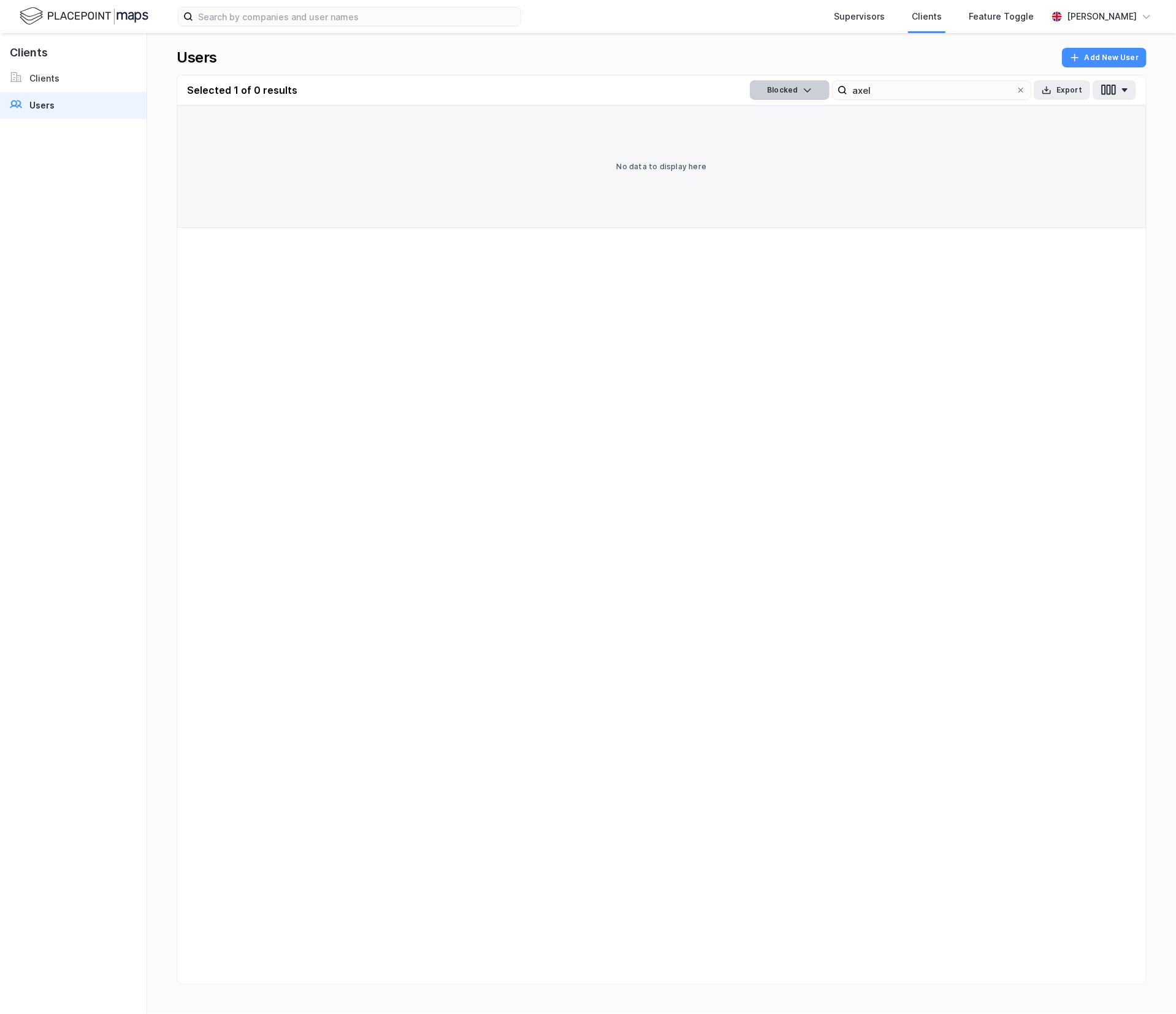
drag, startPoint x: 777, startPoint y: 84, endPoint x: 777, endPoint y: 94, distance: 10.0
click at [777, 84] on button "Blocked" at bounding box center [790, 90] width 80 height 20
click at [787, 127] on div "All Statuses" at bounding box center [788, 117] width 77 height 29
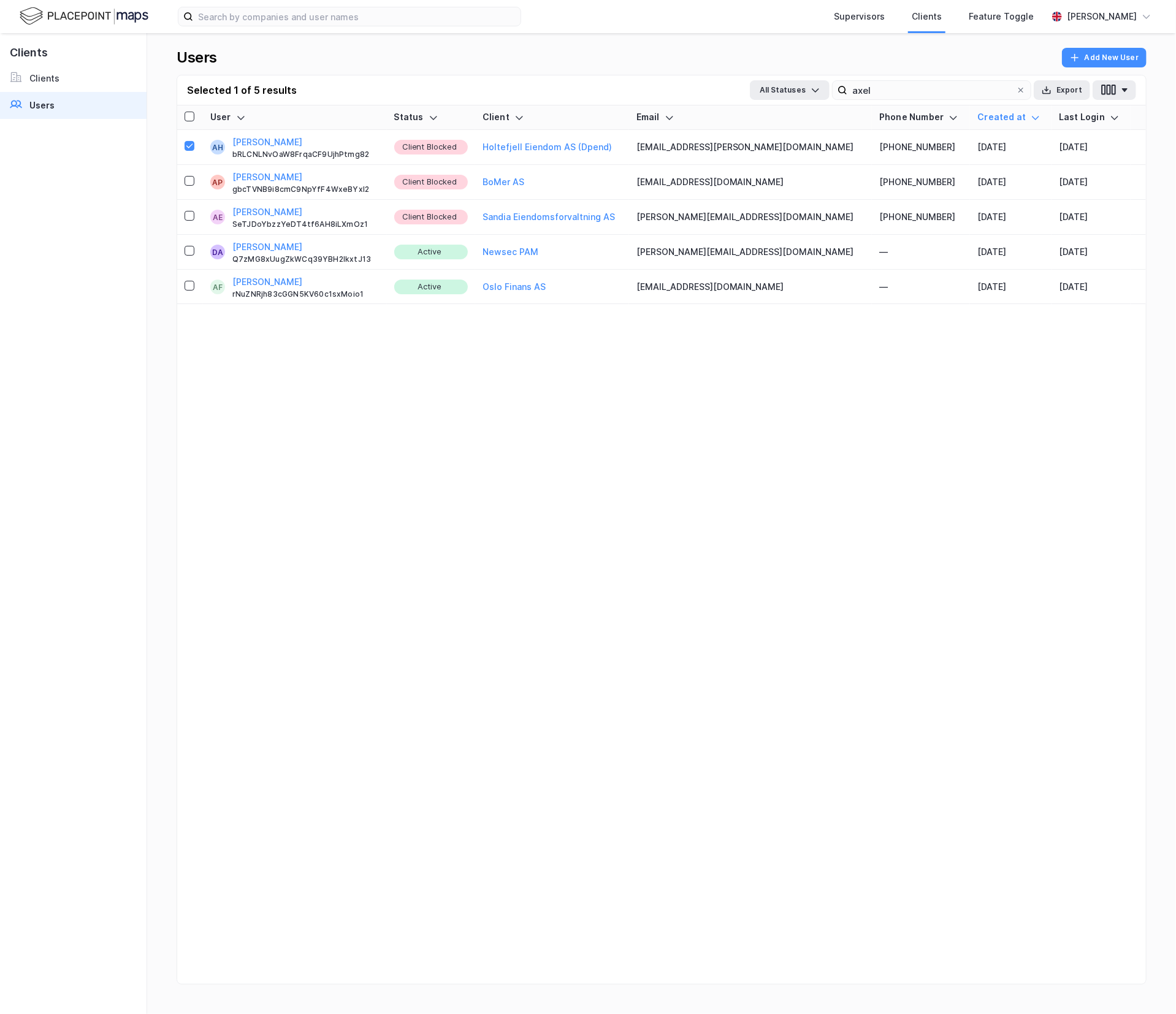
click at [735, 463] on div "User Status Client Email Phone Number Created at Last Login AH [PERSON_NAME] bR…" at bounding box center [661, 559] width 969 height 908
click at [1150, 11] on div "[PERSON_NAME]" at bounding box center [1101, 16] width 109 height 24
click at [900, 74] on div "Norwegian" at bounding box center [887, 75] width 45 height 15
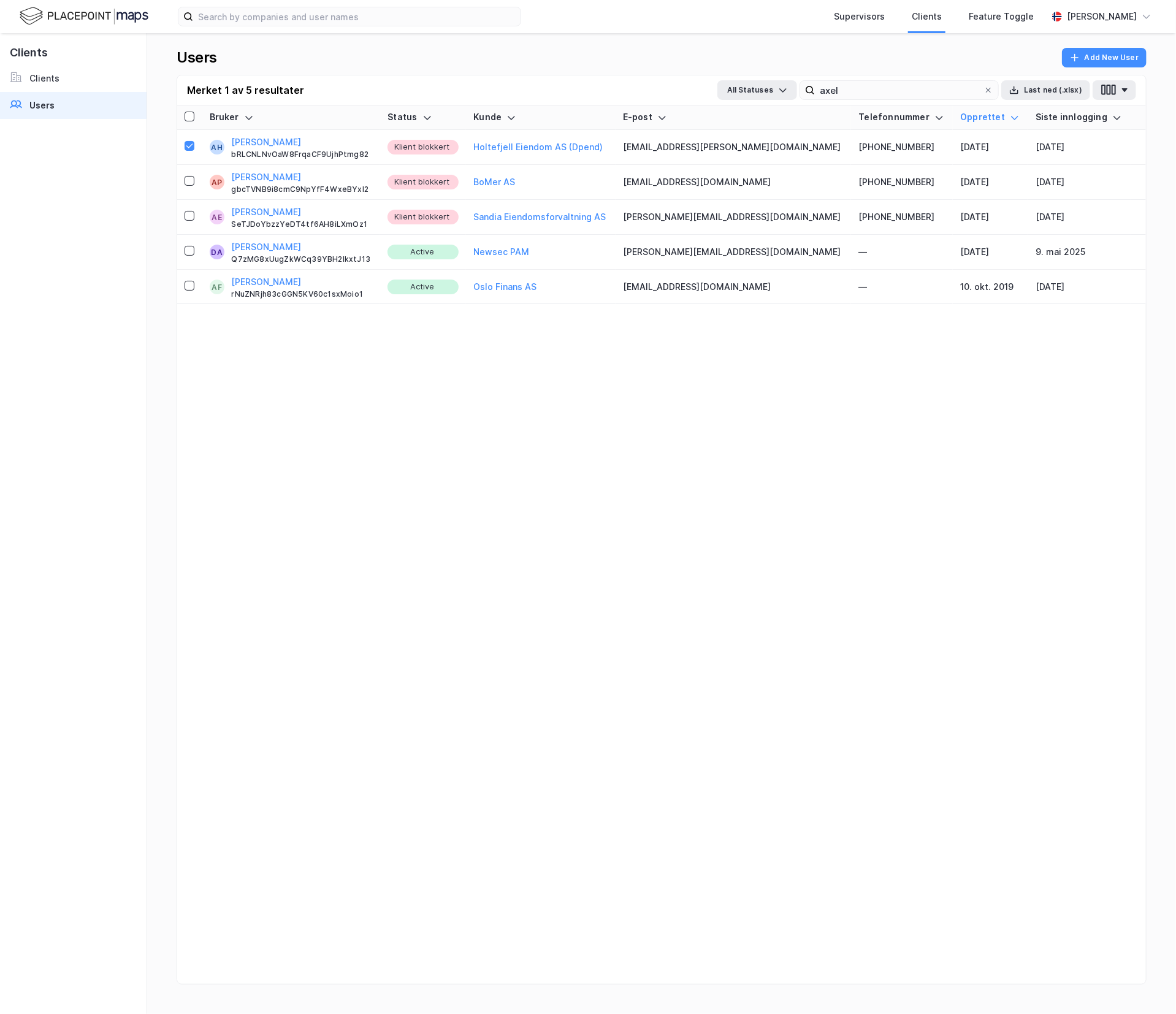
click at [976, 501] on div "Bruker Status [PERSON_NAME] E-post Telefonnummer Opprettet Siste innlogging AH …" at bounding box center [661, 559] width 969 height 908
click at [190, 143] on icon at bounding box center [190, 146] width 9 height 9
click at [461, 424] on div "Bruker Status [PERSON_NAME] E-post Telefonnummer Opprettet Siste innlogging AH …" at bounding box center [661, 559] width 969 height 908
drag, startPoint x: 861, startPoint y: 92, endPoint x: 805, endPoint y: 90, distance: 56.0
click at [805, 90] on label "axel" at bounding box center [899, 90] width 199 height 20
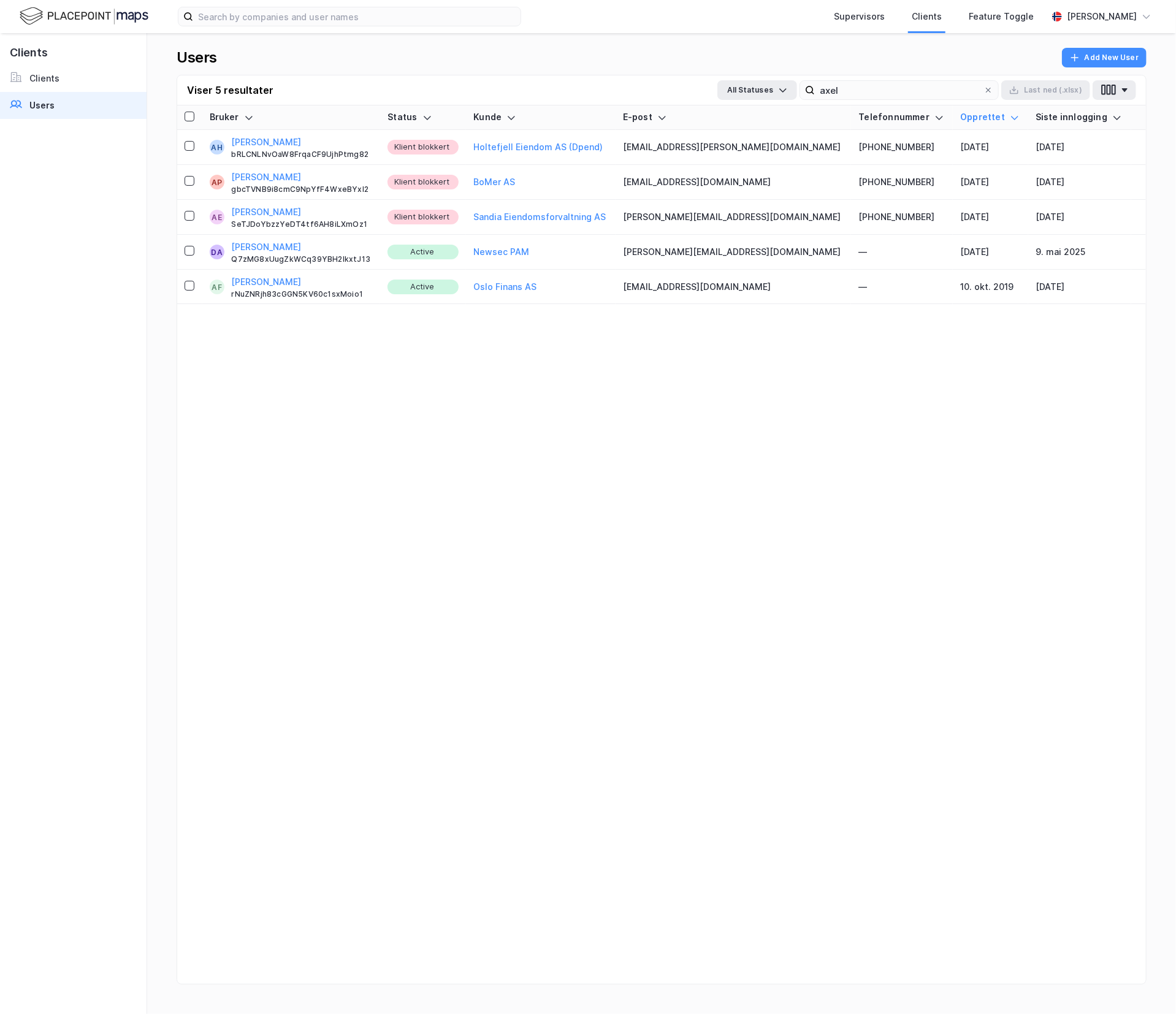
click at [831, 401] on div "Bruker Status [PERSON_NAME] E-post Telefonnummer Opprettet Siste innlogging AH …" at bounding box center [661, 559] width 969 height 908
click at [849, 395] on div "Bruker Status [PERSON_NAME] E-post Telefonnummer Opprettet Siste innlogging AH …" at bounding box center [661, 559] width 969 height 908
click at [603, 151] on button "Holtefjell Eiendom AS (Dpend)" at bounding box center [538, 147] width 129 height 15
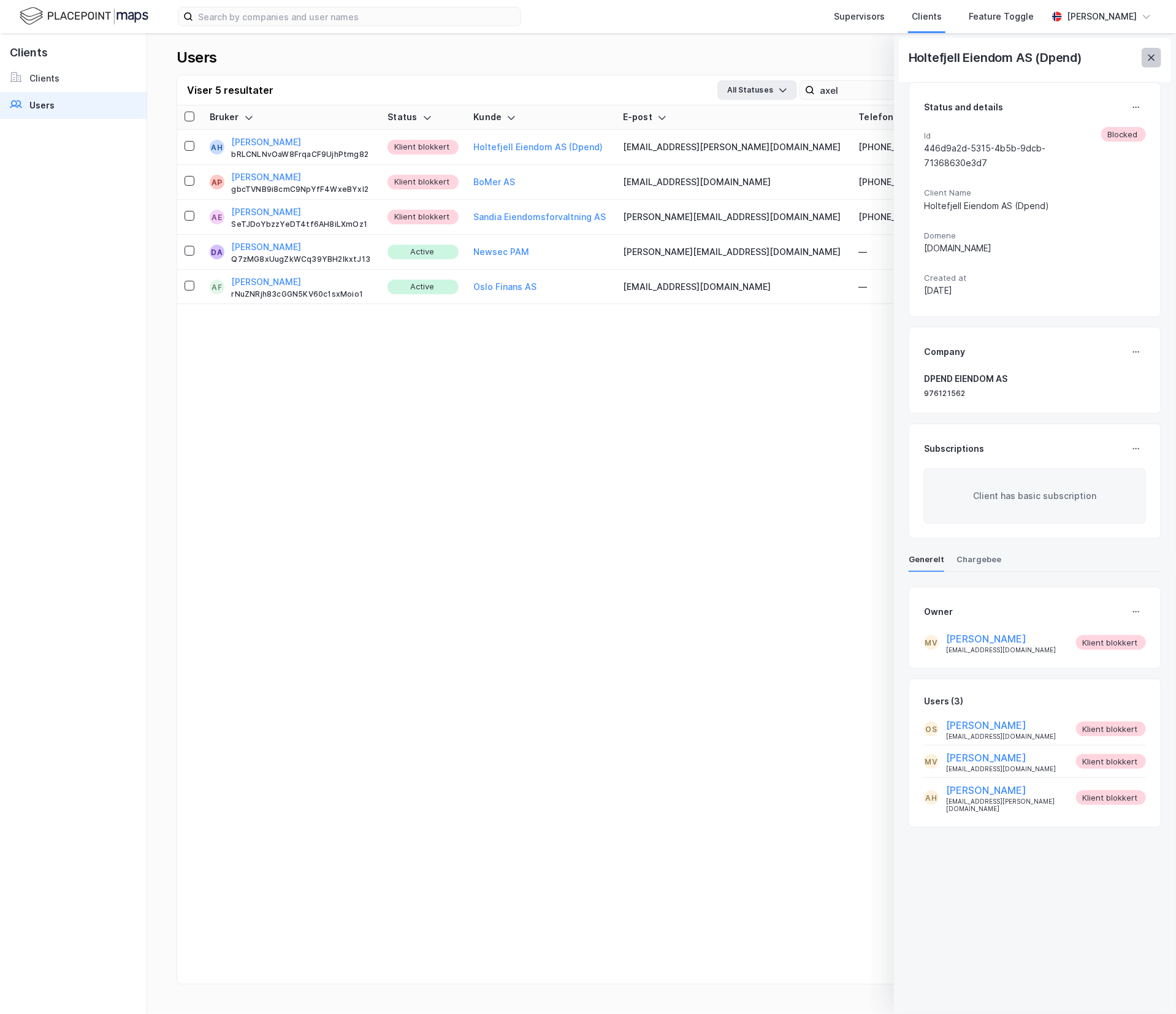
click at [1152, 58] on icon at bounding box center [1152, 58] width 10 height 10
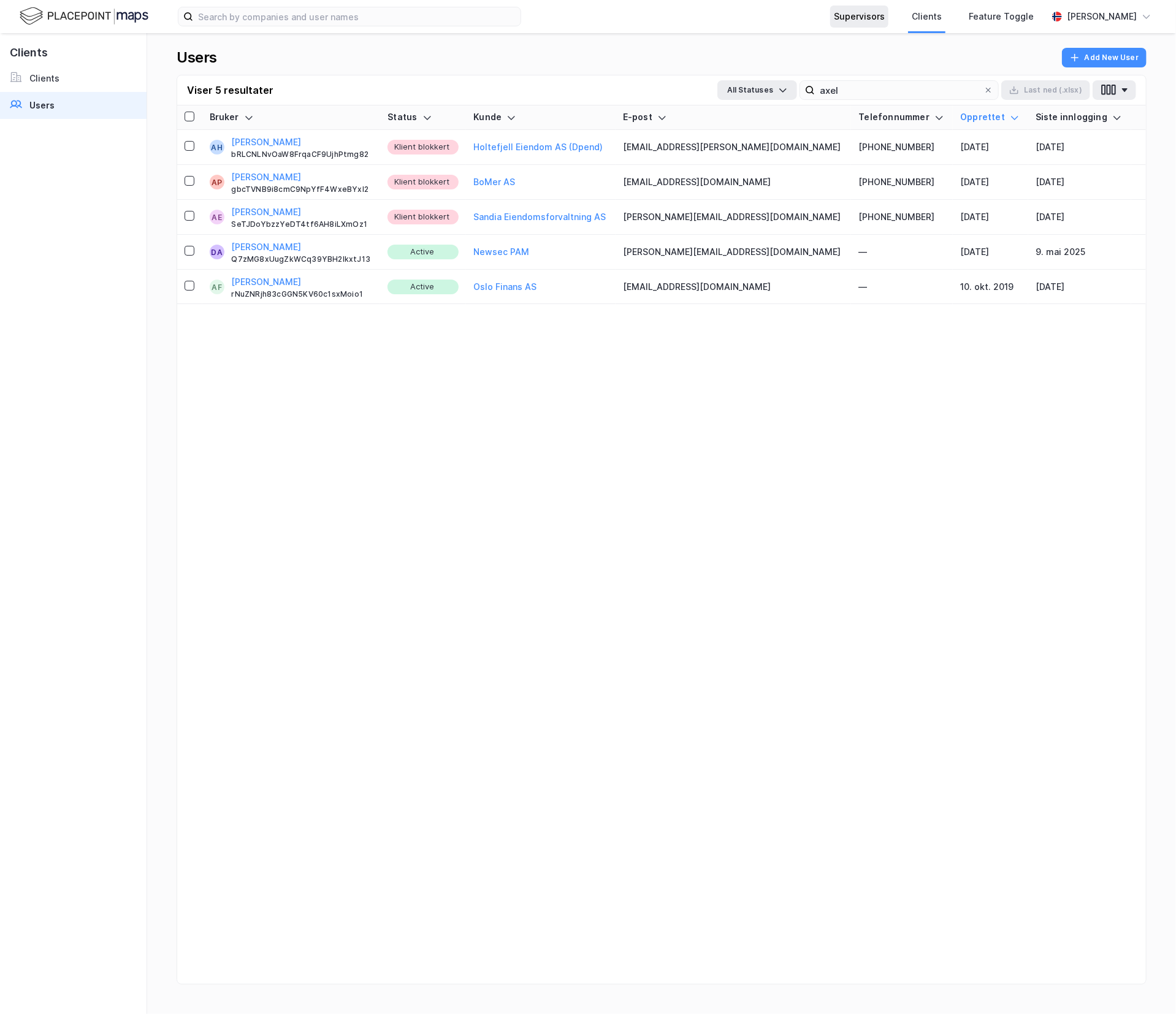
click at [873, 19] on div "Supervisors" at bounding box center [859, 17] width 51 height 15
